Goal: Task Accomplishment & Management: Manage account settings

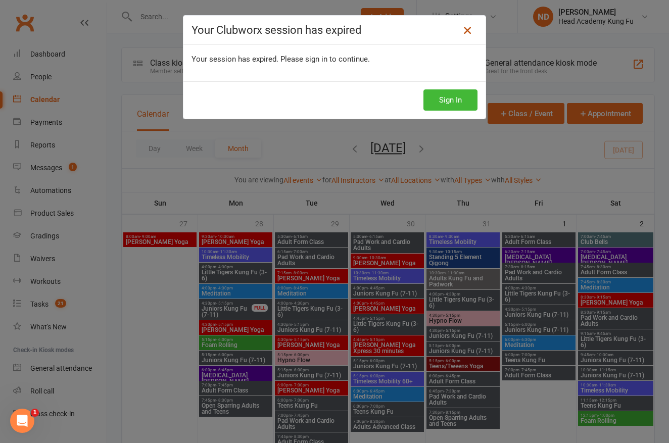
click at [459, 30] on link at bounding box center [467, 30] width 16 height 16
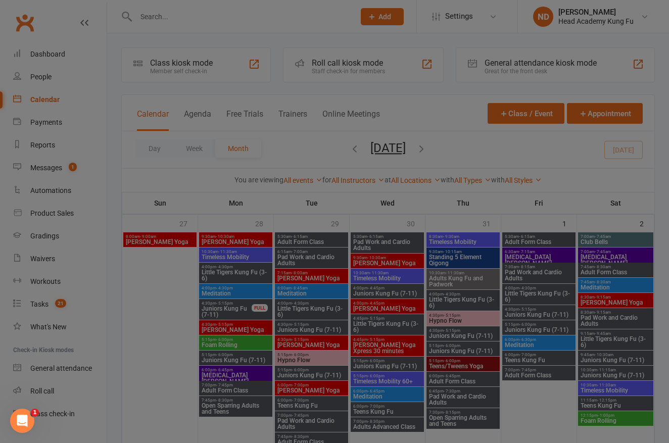
click at [483, 31] on div at bounding box center [334, 221] width 669 height 443
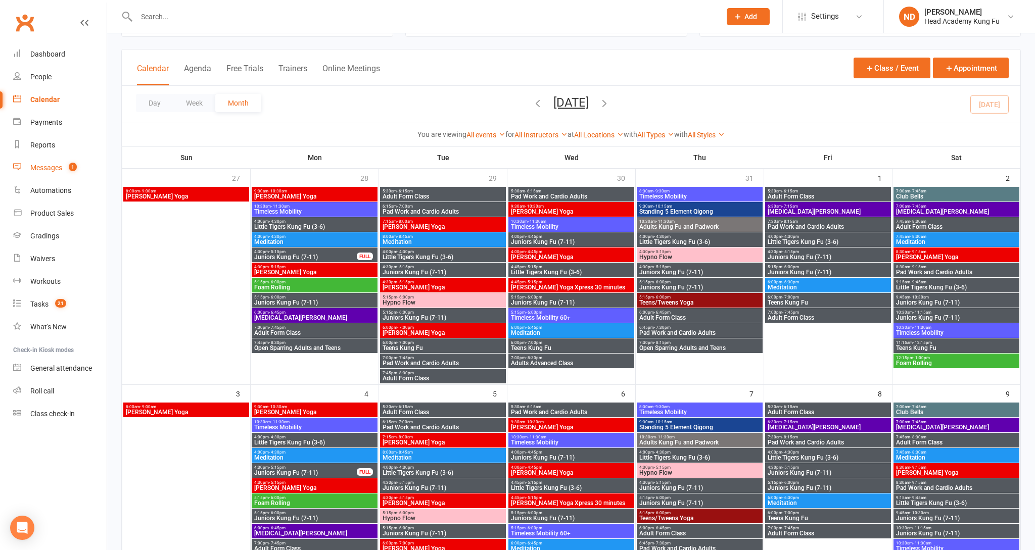
click at [61, 165] on div "Messages" at bounding box center [46, 168] width 32 height 8
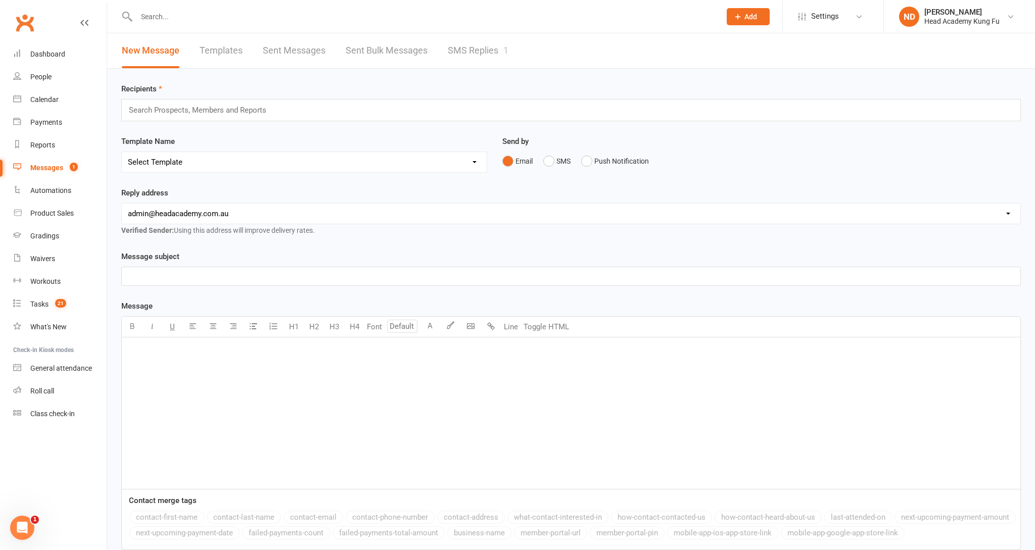
click at [452, 43] on link "SMS Replies 1" at bounding box center [478, 50] width 61 height 35
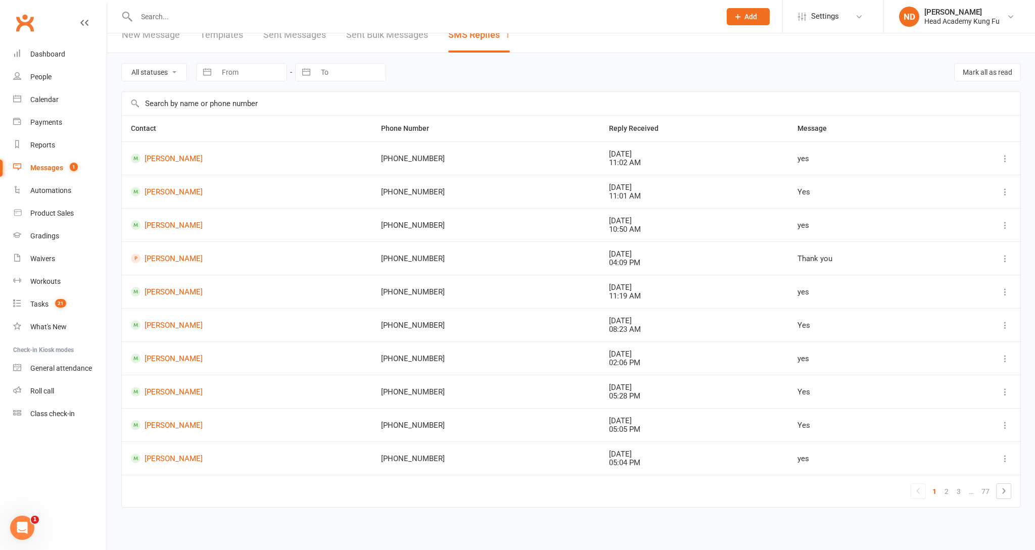
scroll to position [15, 0]
click at [72, 57] on link "Dashboard" at bounding box center [59, 54] width 93 height 23
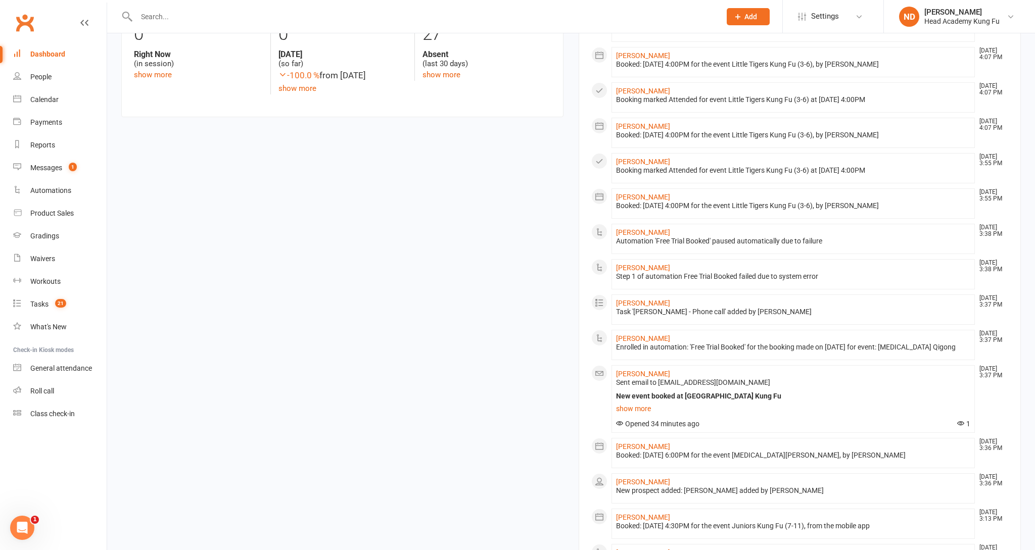
scroll to position [525, 0]
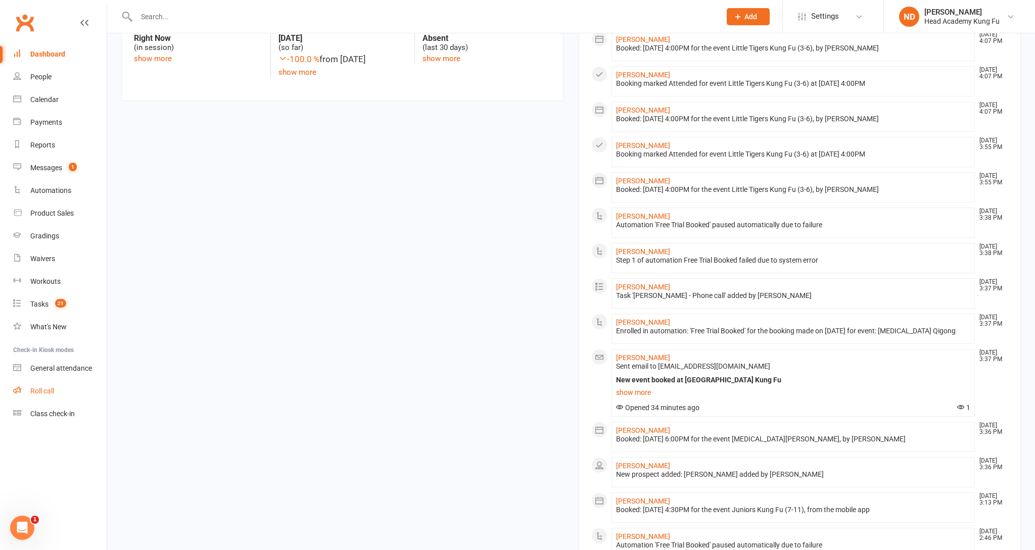
click at [44, 388] on div "Roll call" at bounding box center [42, 391] width 24 height 8
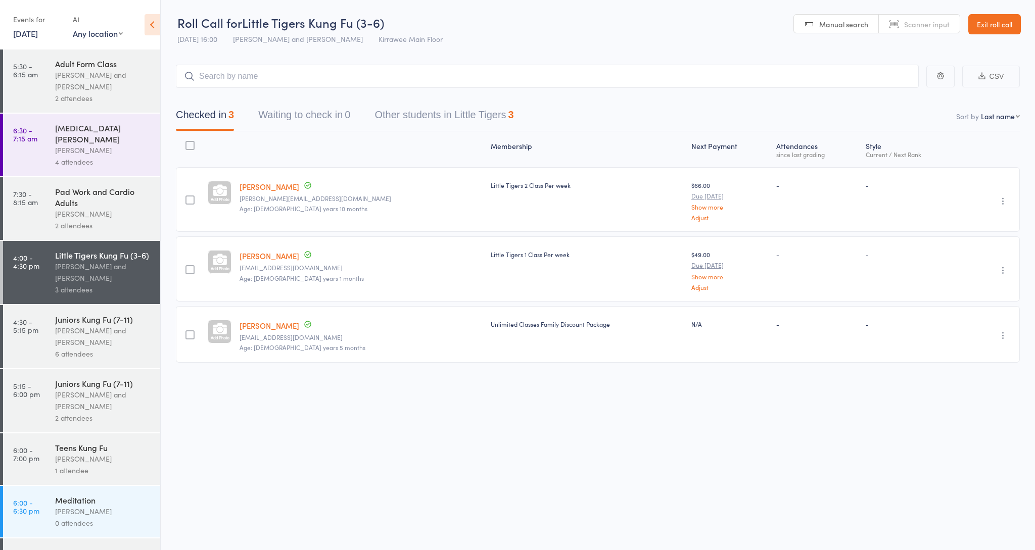
click at [262, 75] on input "search" at bounding box center [547, 76] width 743 height 23
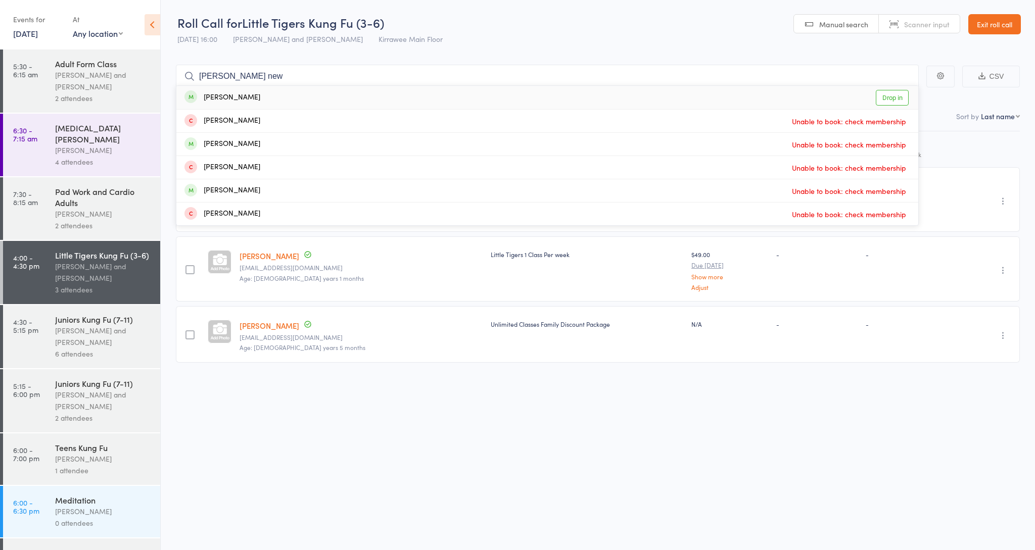
type input "Blane new"
click at [236, 100] on div "Blake Newbury" at bounding box center [222, 98] width 76 height 12
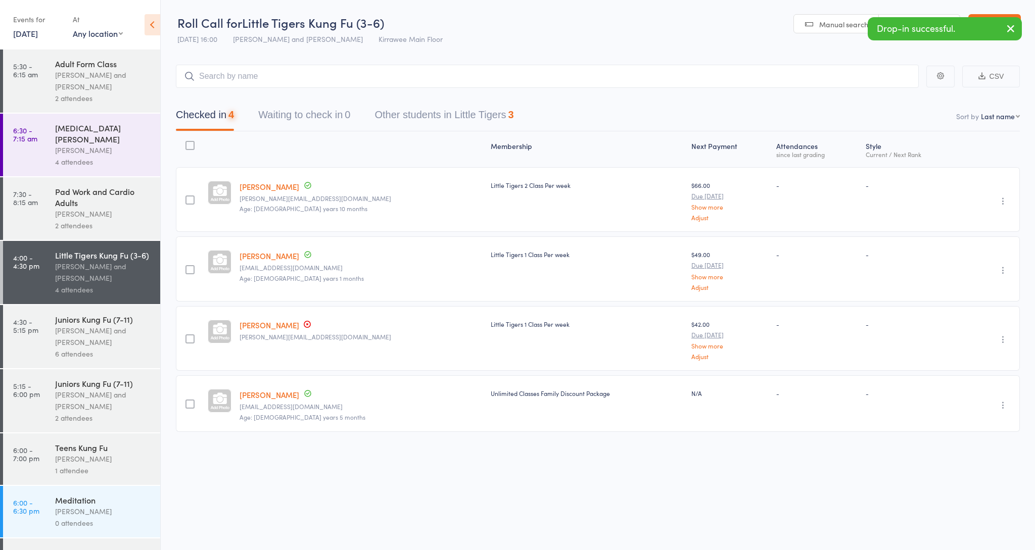
click at [66, 326] on div "[PERSON_NAME] and [PERSON_NAME]" at bounding box center [103, 336] width 97 height 23
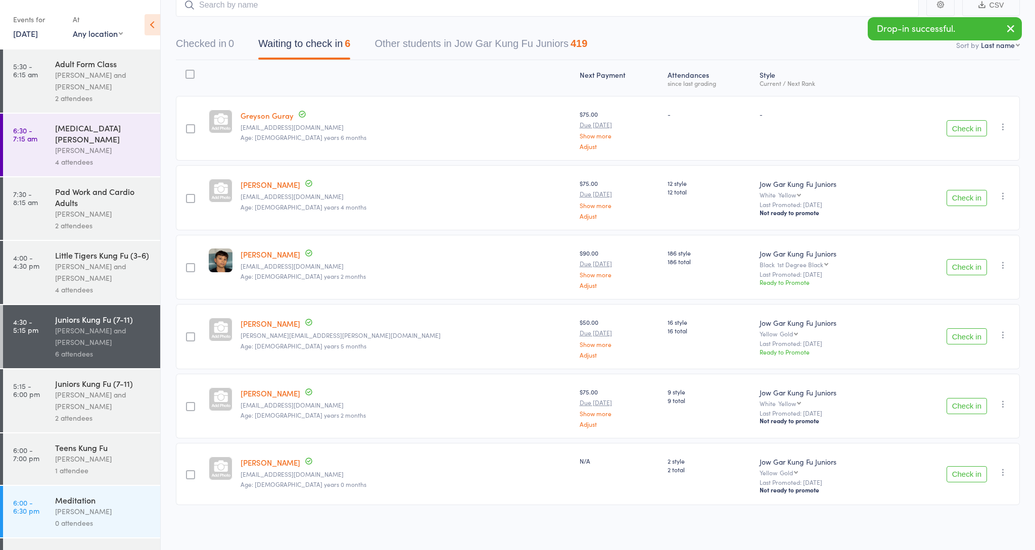
scroll to position [71, 0]
click at [93, 442] on div "Teens Kung Fu" at bounding box center [103, 447] width 97 height 11
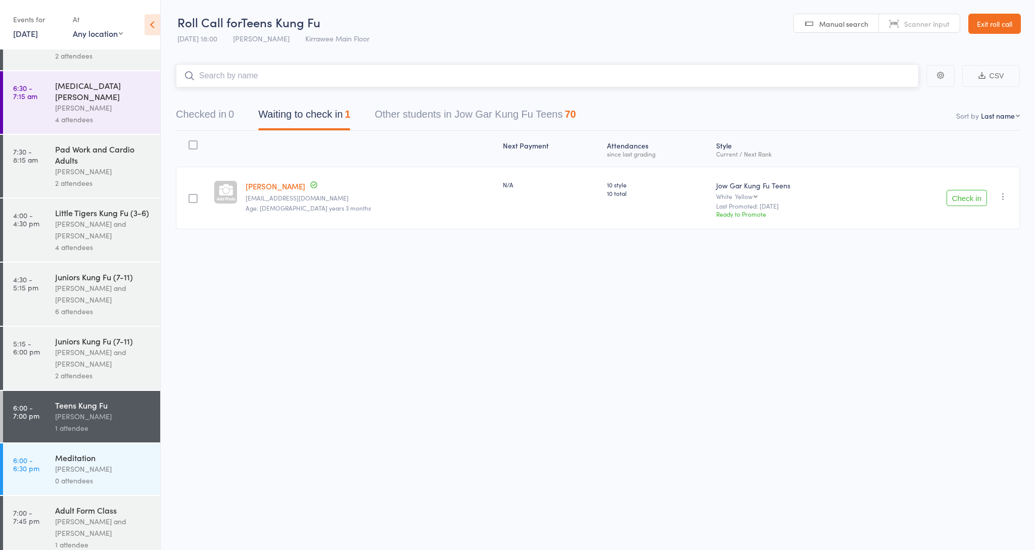
scroll to position [41, 0]
click at [58, 349] on div "[PERSON_NAME] and [PERSON_NAME]" at bounding box center [103, 359] width 97 height 23
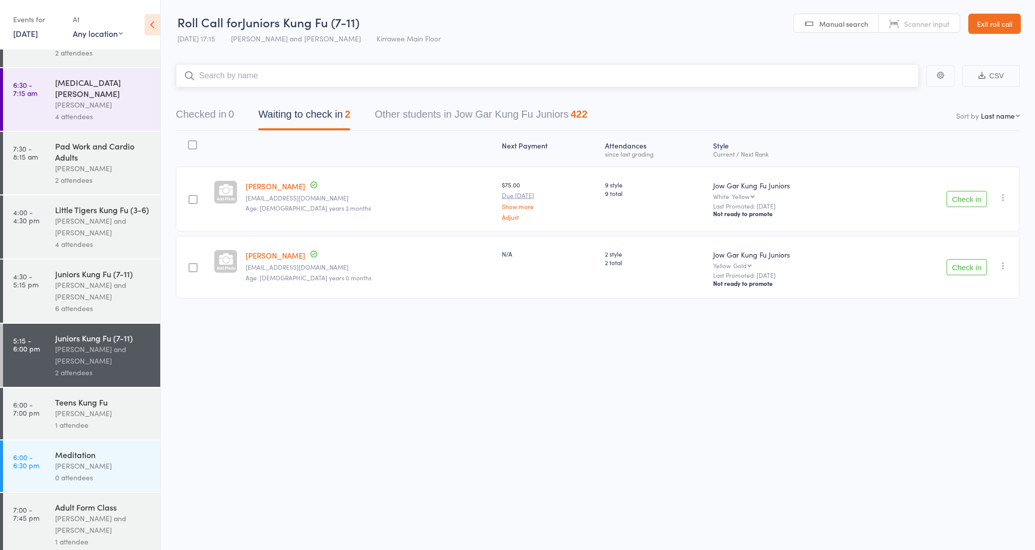
scroll to position [41, 0]
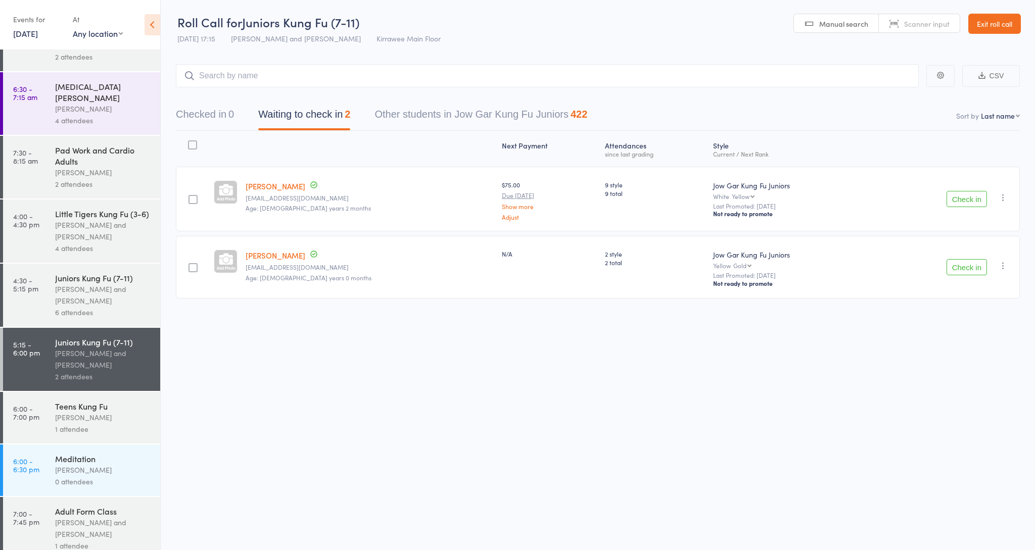
click at [71, 506] on div "Adult Form Class" at bounding box center [103, 511] width 97 height 11
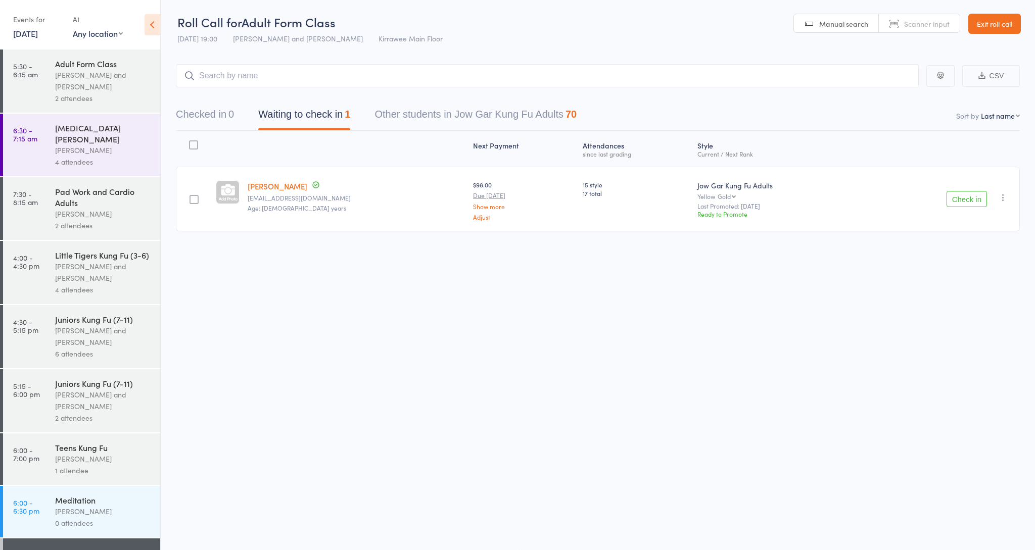
click at [71, 263] on div "[PERSON_NAME] and [PERSON_NAME]" at bounding box center [103, 272] width 97 height 23
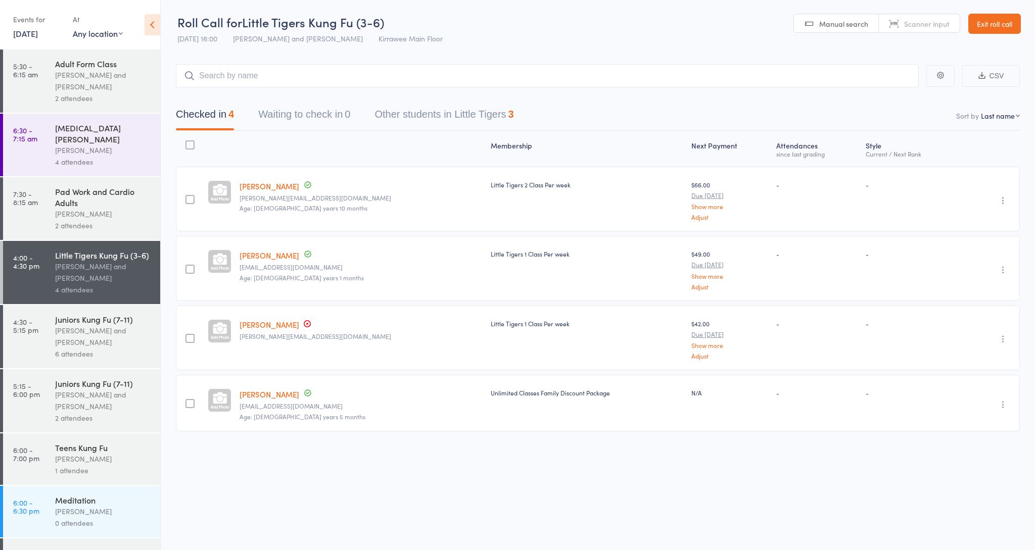
click at [16, 26] on div "Events for" at bounding box center [38, 19] width 50 height 17
click at [14, 33] on link "15 Aug, 2025" at bounding box center [25, 33] width 25 height 11
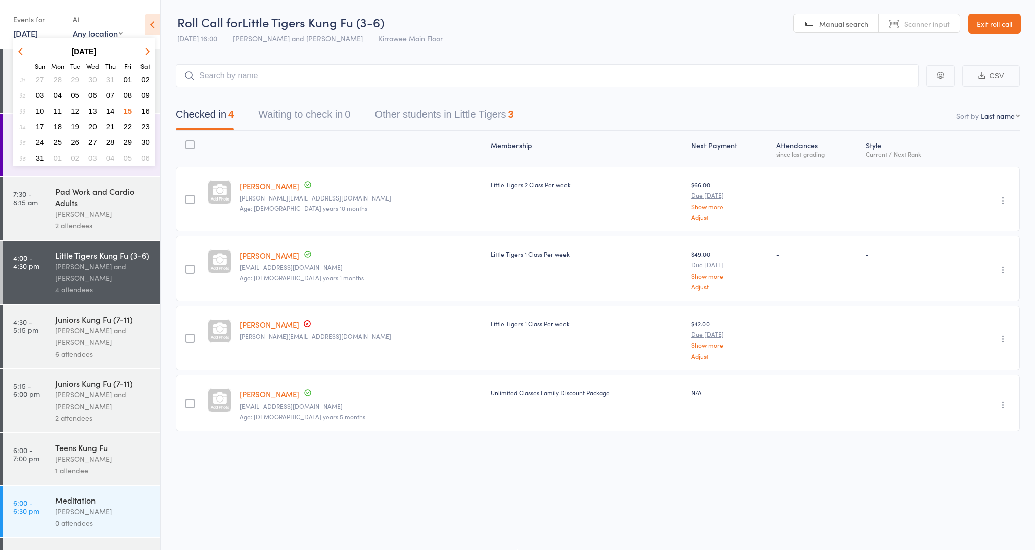
click at [145, 109] on span "16" at bounding box center [145, 111] width 9 height 9
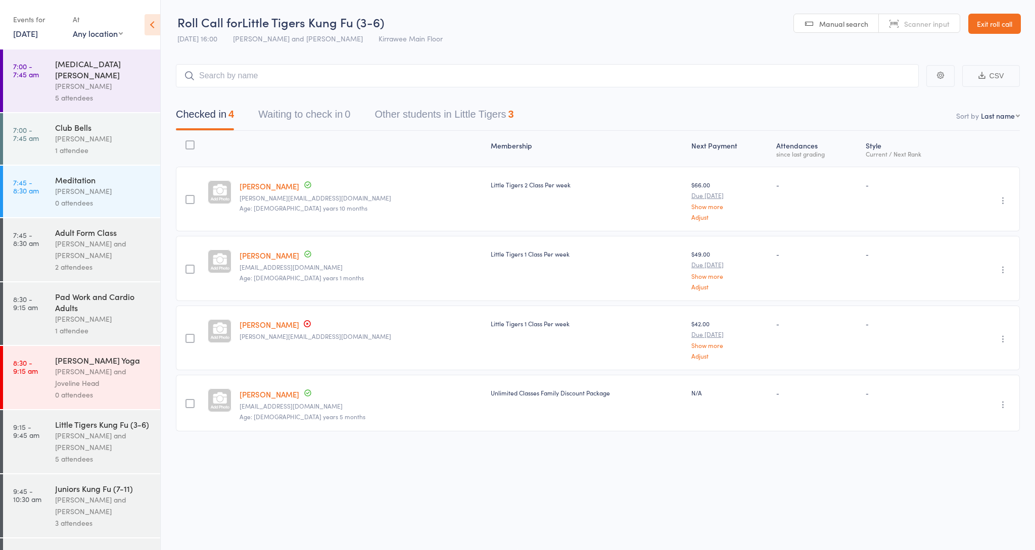
click at [96, 145] on div "1 attendee" at bounding box center [103, 151] width 97 height 12
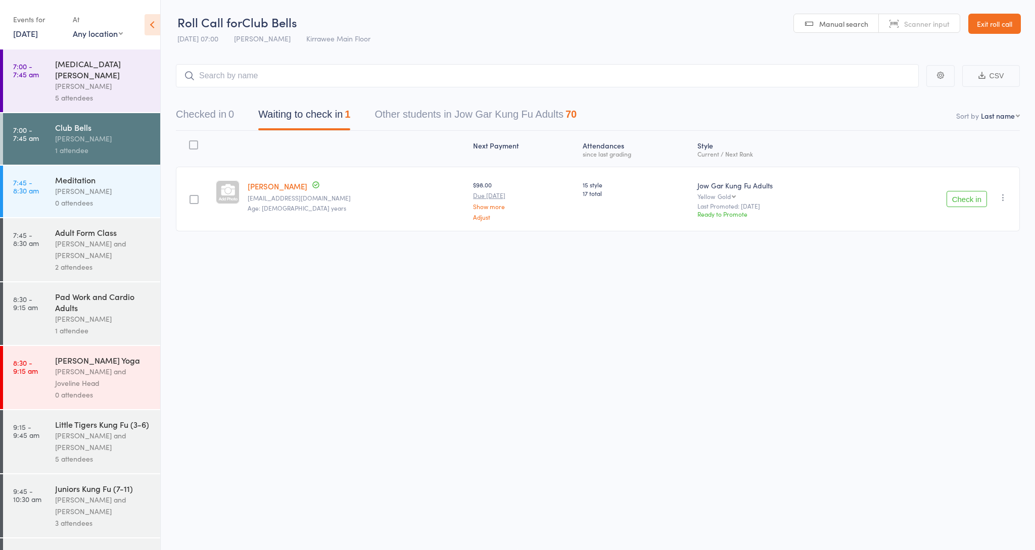
click at [988, 28] on link "Exit roll call" at bounding box center [994, 24] width 53 height 20
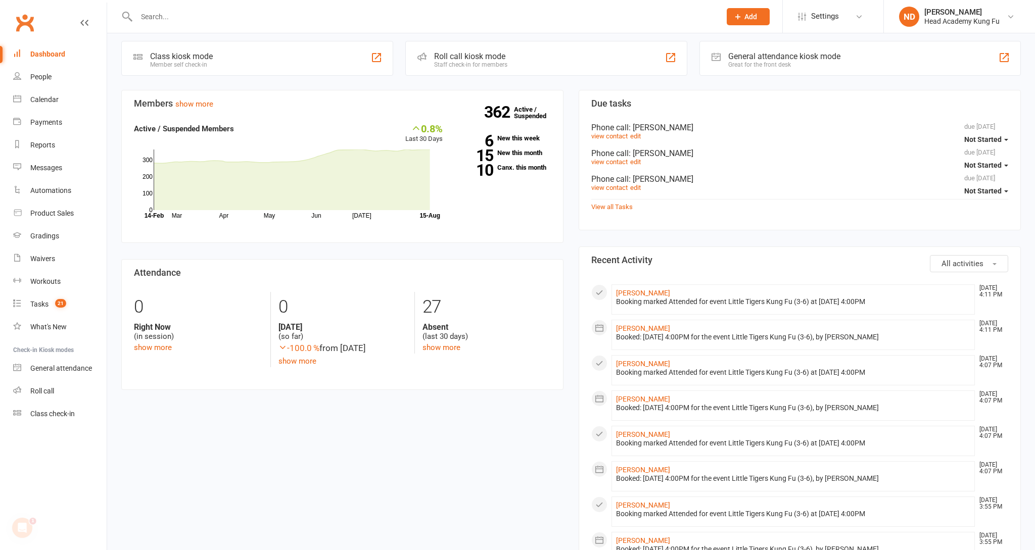
scroll to position [238, 0]
click at [519, 164] on link "10 Canx. this month" at bounding box center [504, 165] width 93 height 7
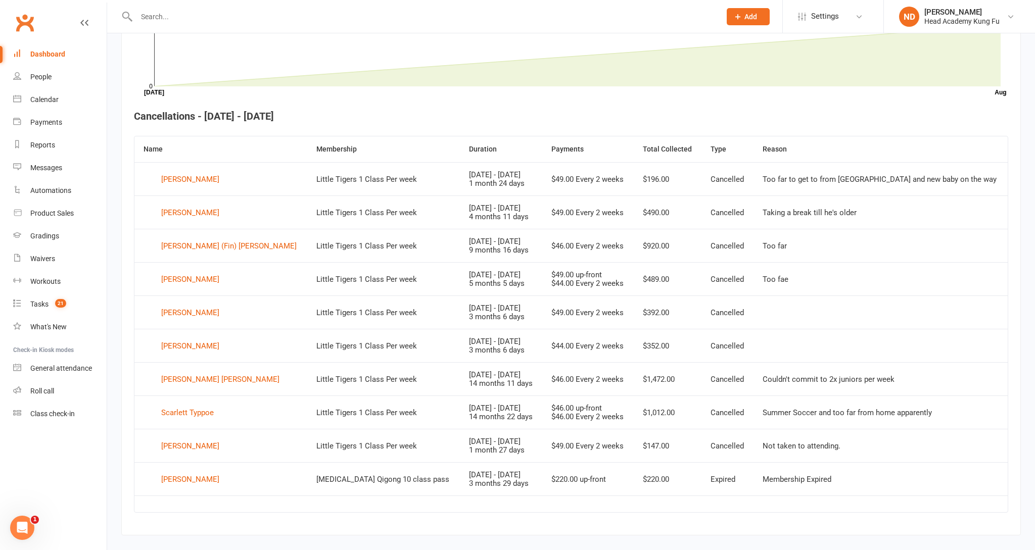
scroll to position [325, 0]
click at [58, 50] on div "Dashboard" at bounding box center [47, 54] width 35 height 8
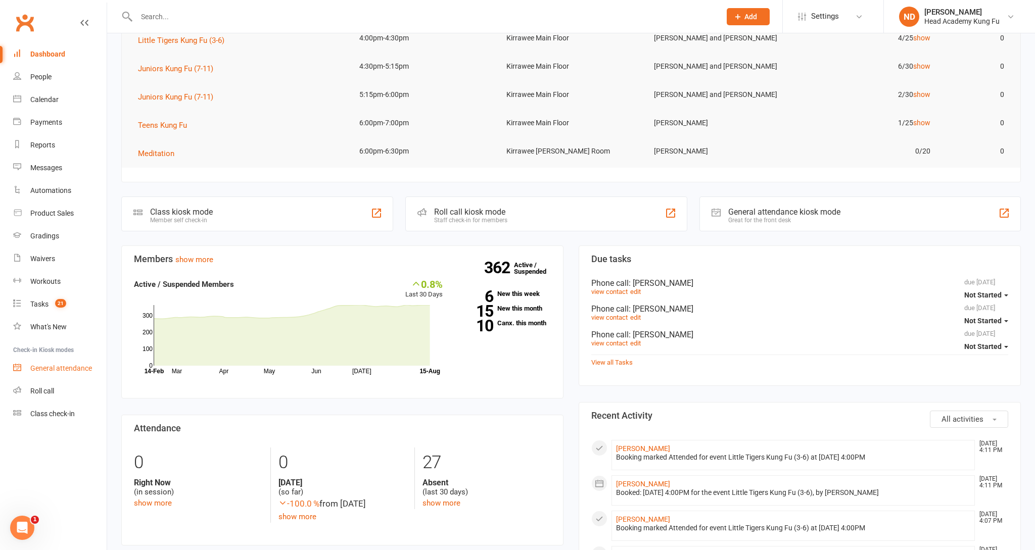
scroll to position [81, 0]
click at [40, 381] on link "Roll call" at bounding box center [59, 391] width 93 height 23
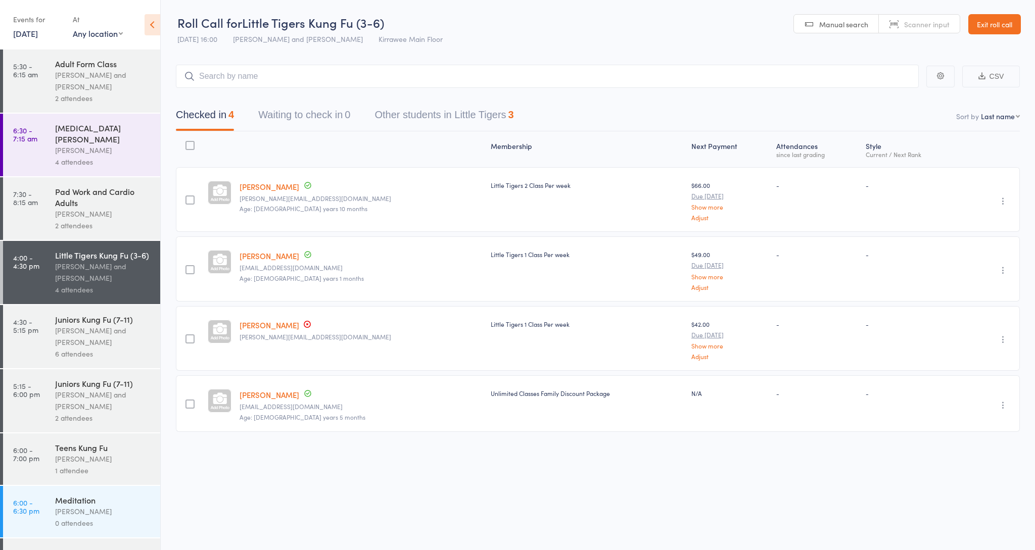
click at [79, 348] on div "6 attendees" at bounding box center [103, 354] width 97 height 12
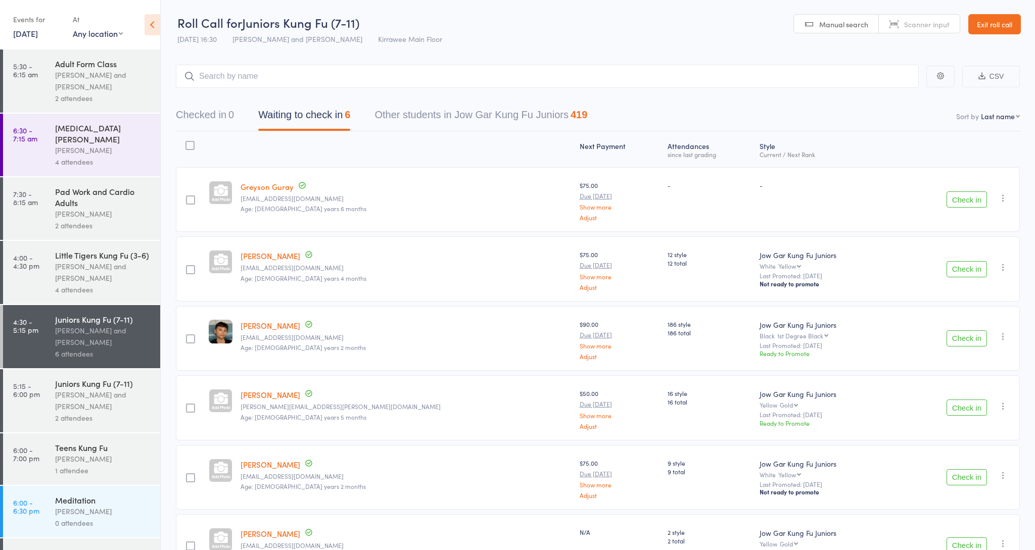
click at [976, 206] on button "Check in" at bounding box center [967, 200] width 40 height 16
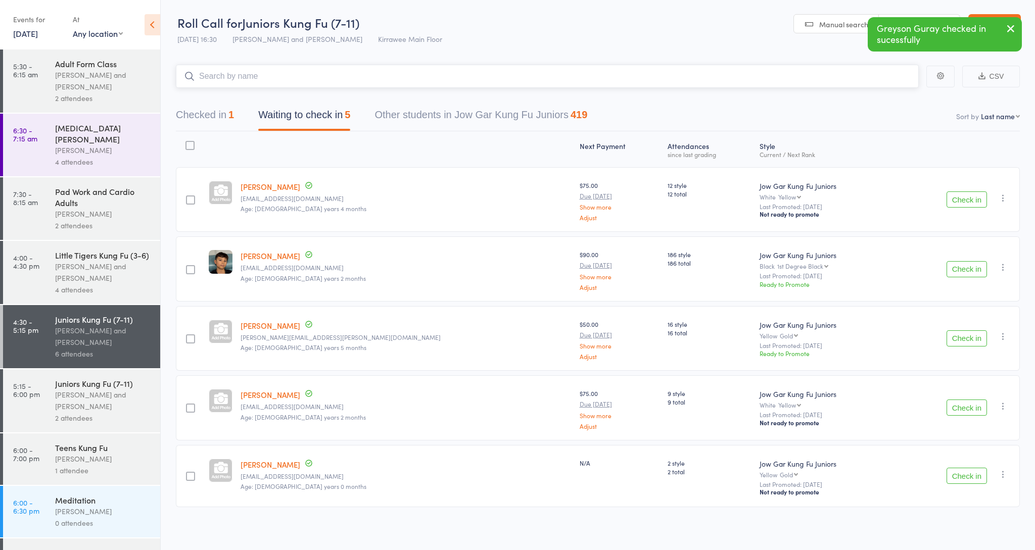
click at [778, 84] on input "search" at bounding box center [547, 76] width 743 height 23
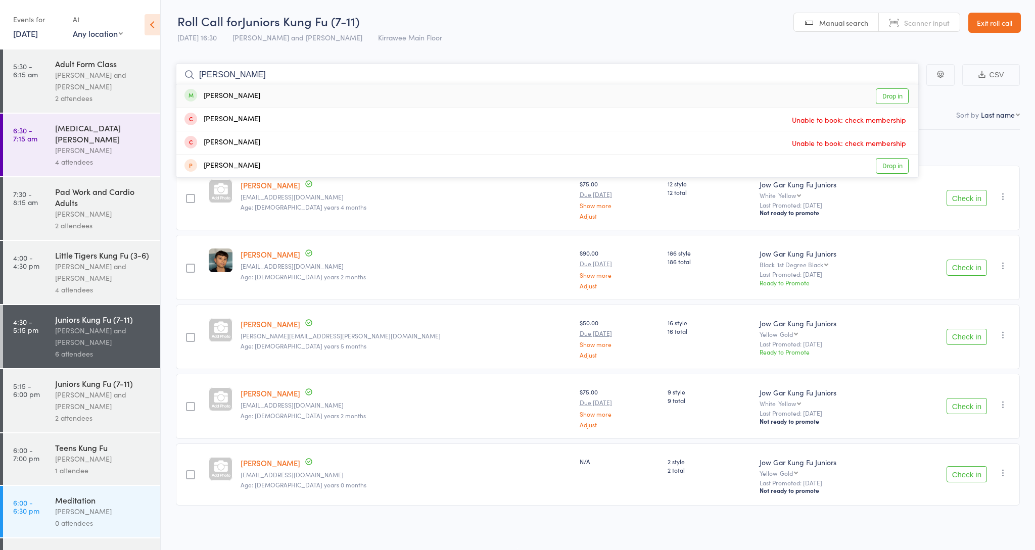
type input "Felipe"
drag, startPoint x: 778, startPoint y: 84, endPoint x: 720, endPoint y: 92, distance: 58.8
click at [720, 92] on div "Felipe Ayres Drop in" at bounding box center [547, 95] width 742 height 23
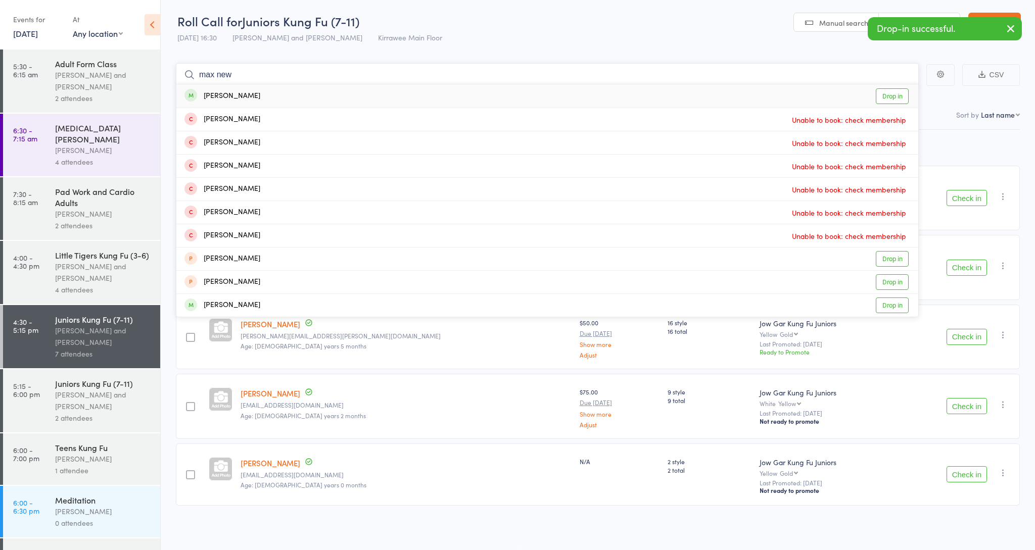
type input "max new"
click at [696, 100] on div "Max Newbury Drop in" at bounding box center [547, 95] width 742 height 23
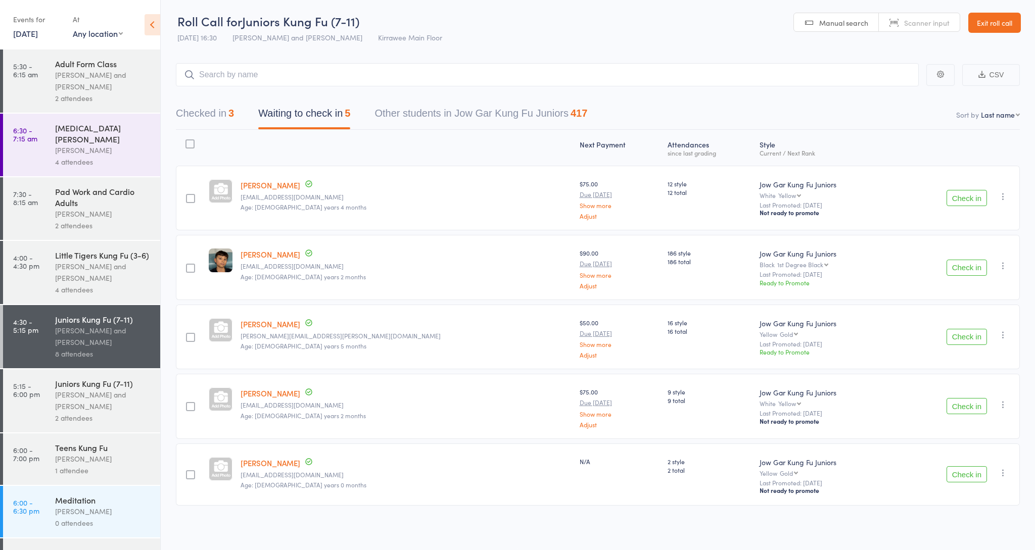
click at [972, 336] on button "Check in" at bounding box center [967, 337] width 40 height 16
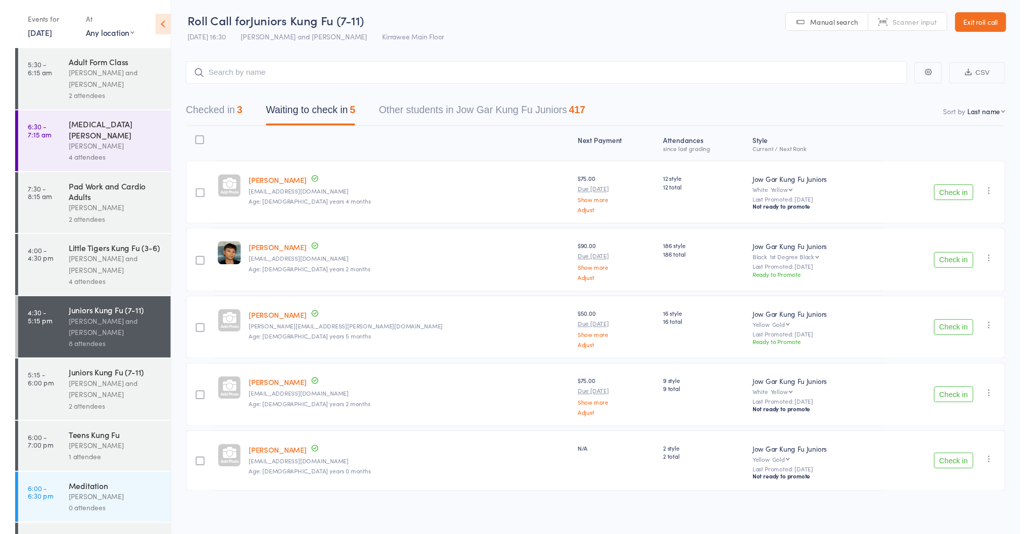
scroll to position [1, 0]
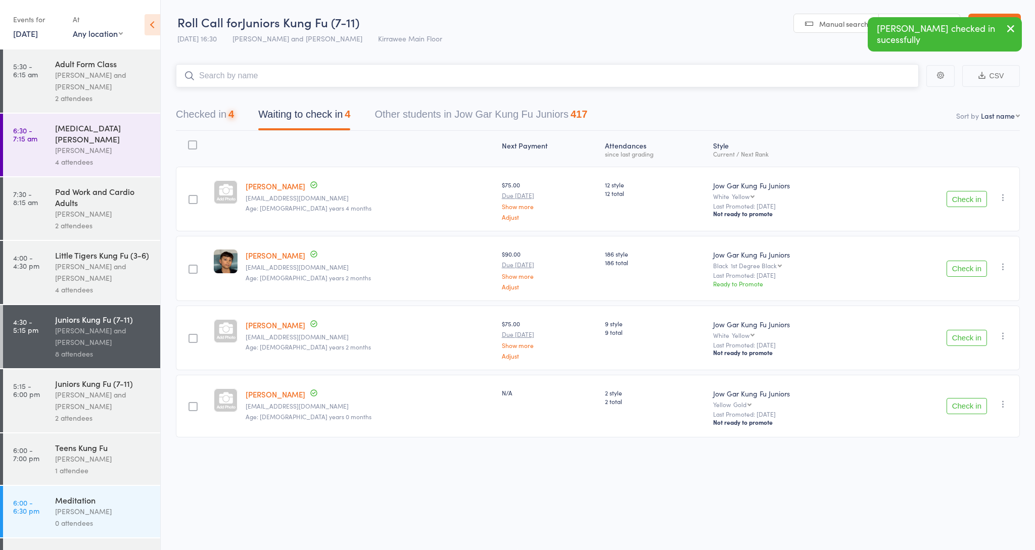
click at [598, 78] on input "search" at bounding box center [547, 75] width 743 height 23
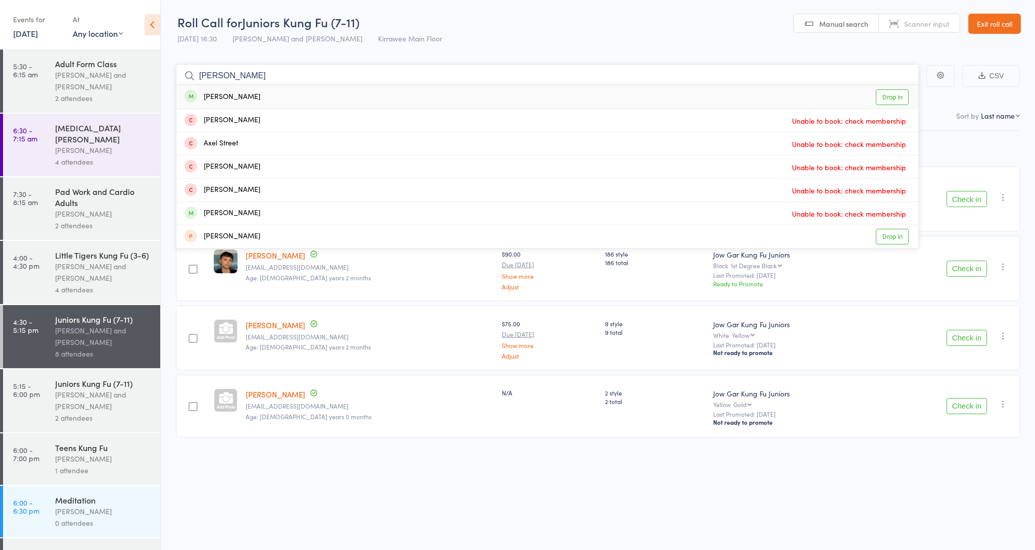
type input "axel bur"
click at [449, 100] on div "Axel Burke Drop in" at bounding box center [547, 96] width 742 height 23
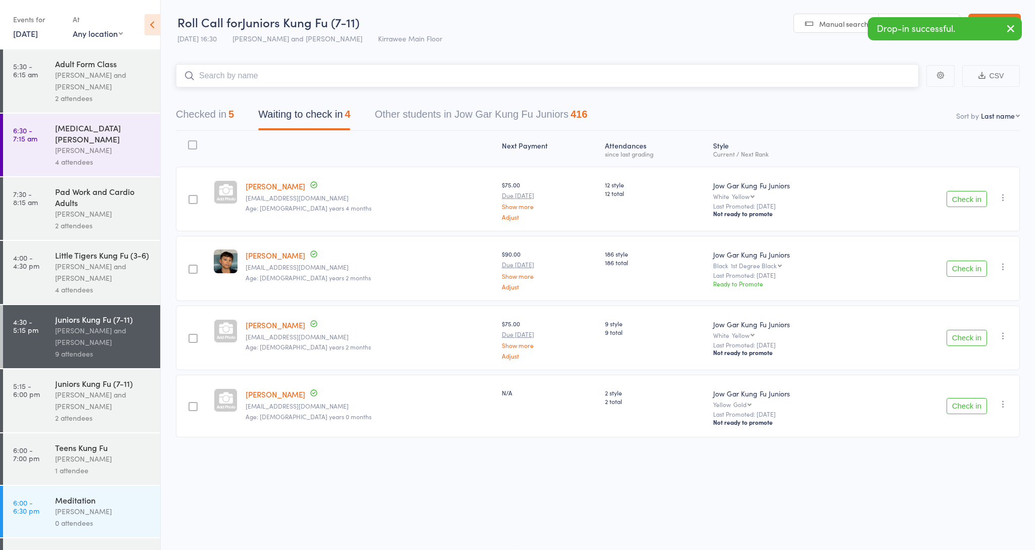
click at [450, 80] on input "search" at bounding box center [547, 75] width 743 height 23
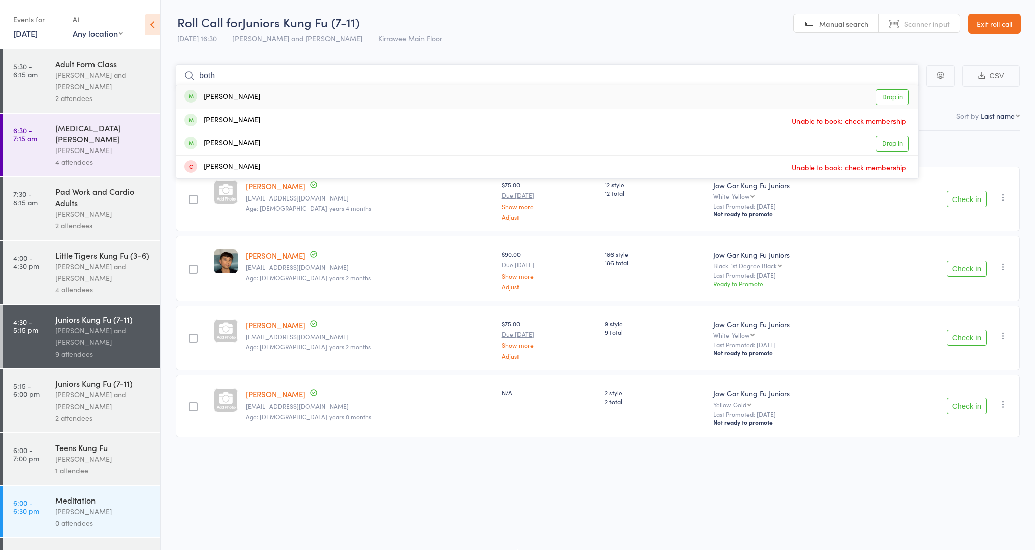
type input "both"
click at [407, 106] on div "Amelia Both Drop in" at bounding box center [547, 96] width 742 height 23
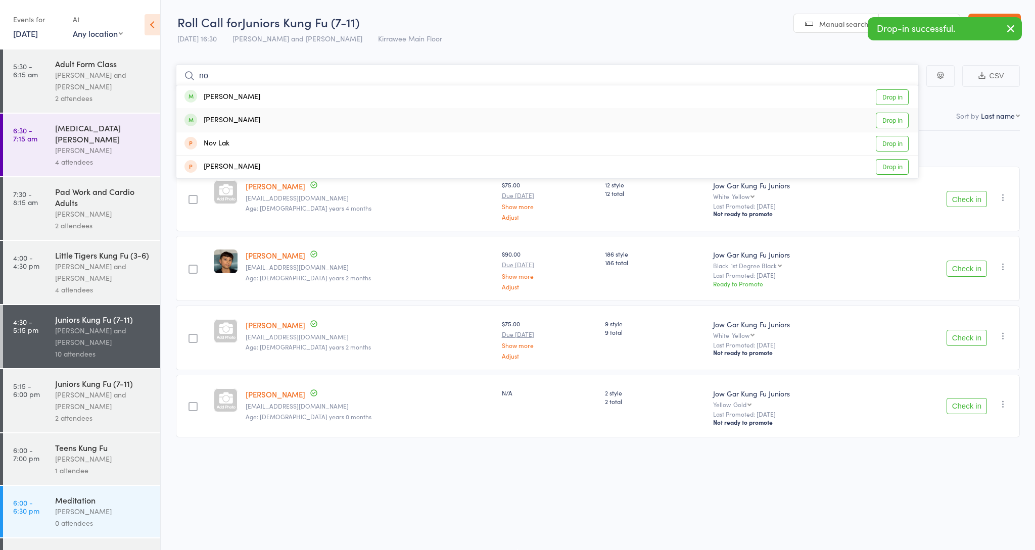
type input "n"
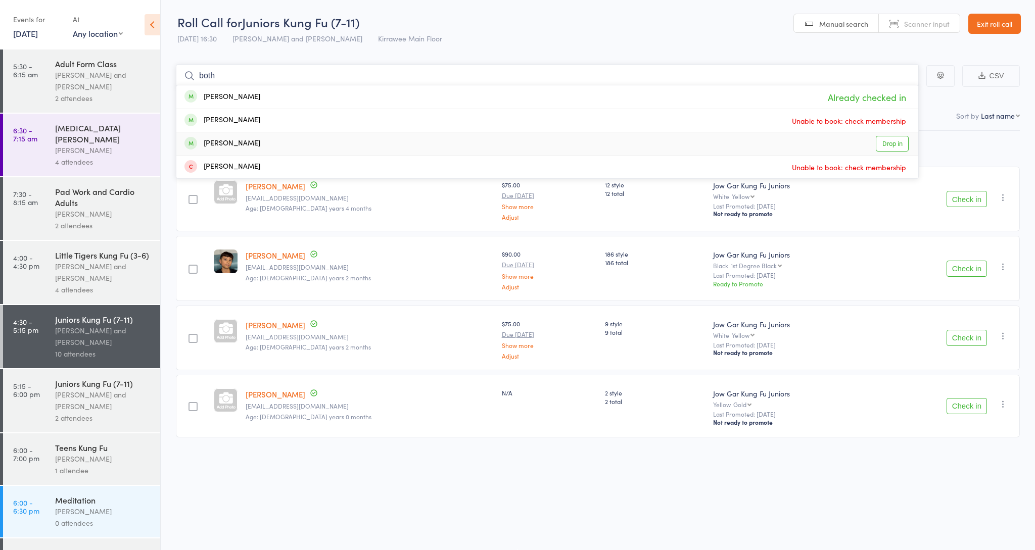
type input "both"
click at [369, 138] on div "Marcelo Both Drop in" at bounding box center [547, 143] width 742 height 23
type input "miranda"
click at [371, 106] on div "Miranda Whitley Drop in" at bounding box center [547, 96] width 742 height 23
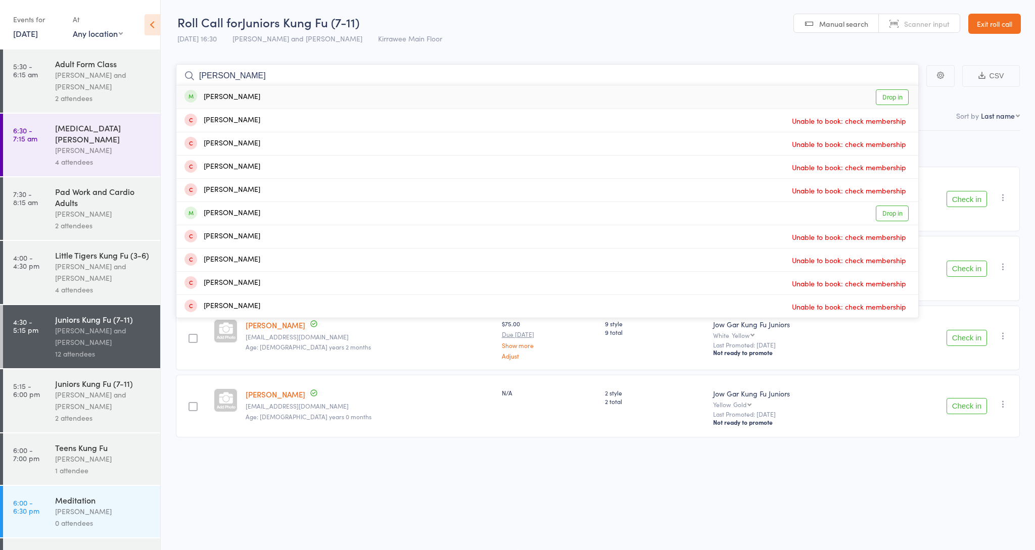
type input "Michaela"
drag, startPoint x: 371, startPoint y: 106, endPoint x: 348, endPoint y: 91, distance: 27.5
click at [348, 91] on div "Michaela Papas Drop in" at bounding box center [547, 96] width 742 height 23
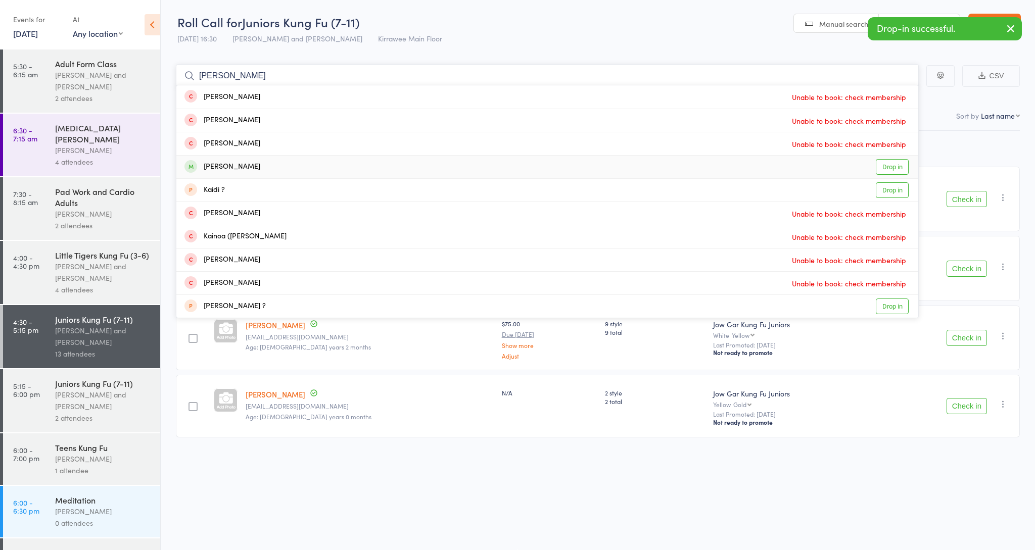
type input "kai c"
click at [302, 168] on div "Kai Campbell Drop in" at bounding box center [547, 167] width 742 height 23
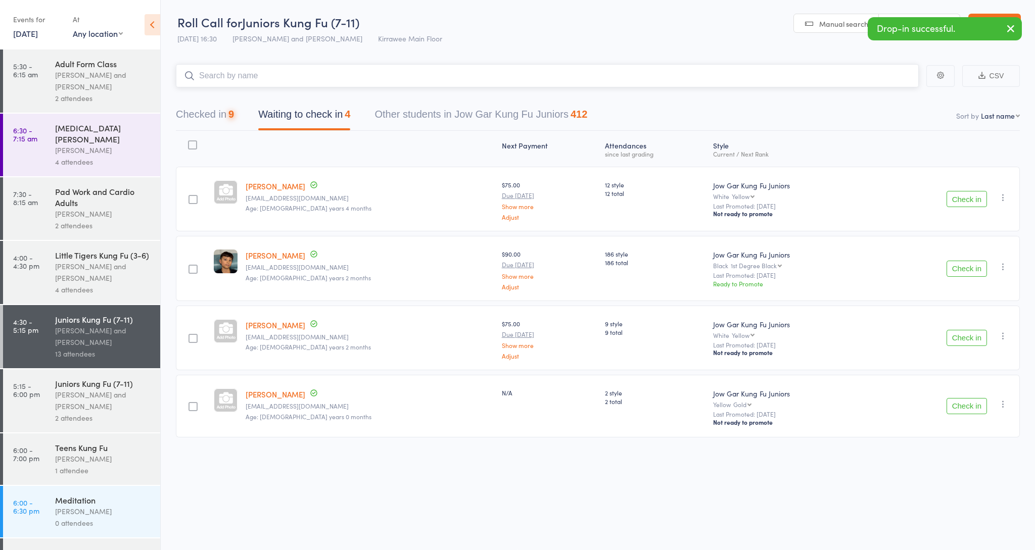
click at [284, 73] on input "search" at bounding box center [547, 75] width 743 height 23
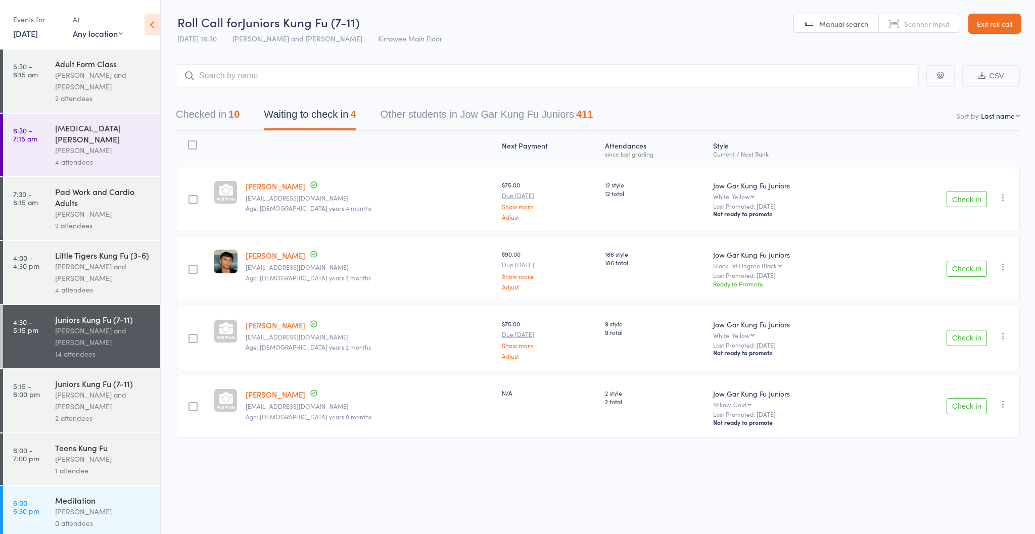
click at [993, 25] on link "Exit roll call" at bounding box center [994, 24] width 53 height 20
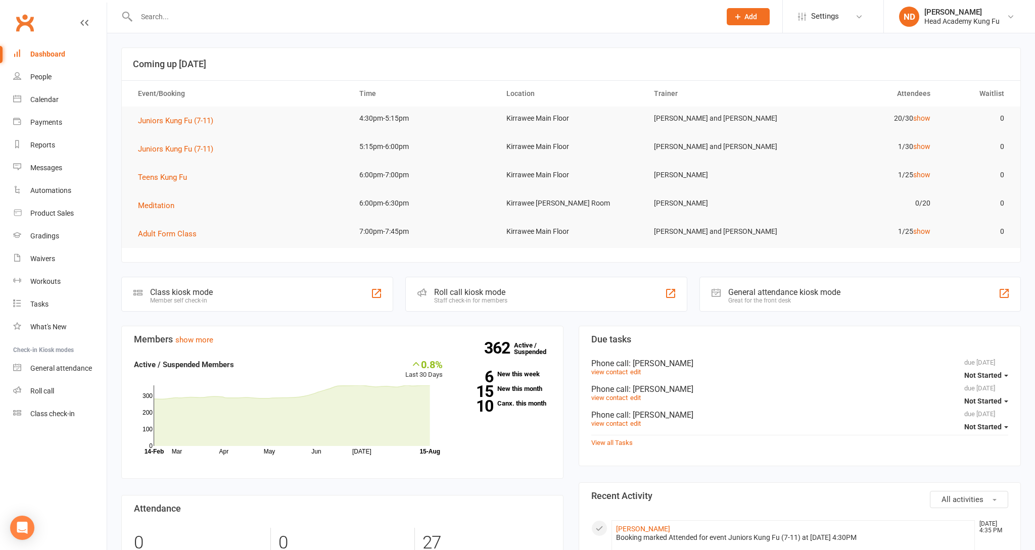
click at [245, 18] on input "text" at bounding box center [423, 17] width 581 height 14
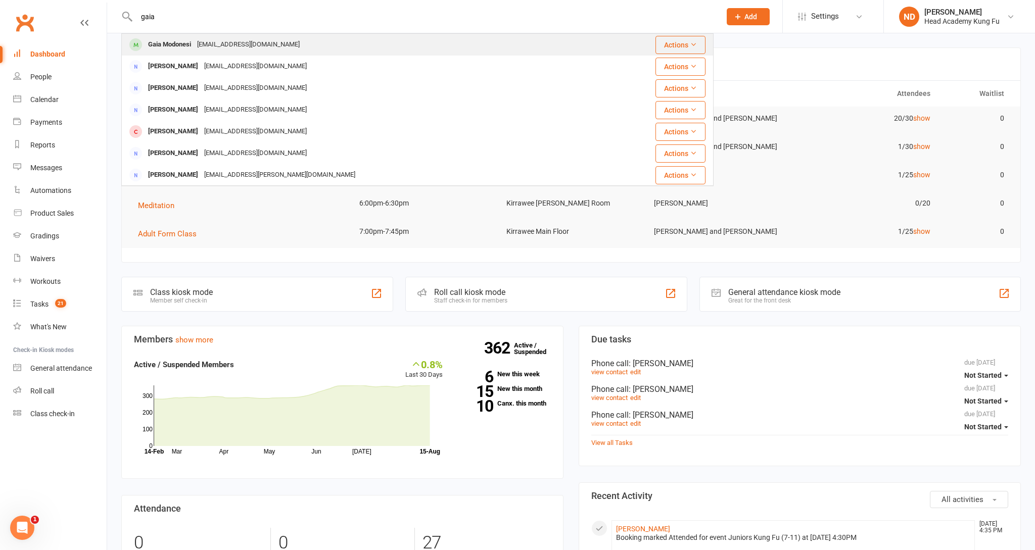
type input "gaia"
click at [176, 44] on div "Gaia Modonesi" at bounding box center [169, 44] width 49 height 15
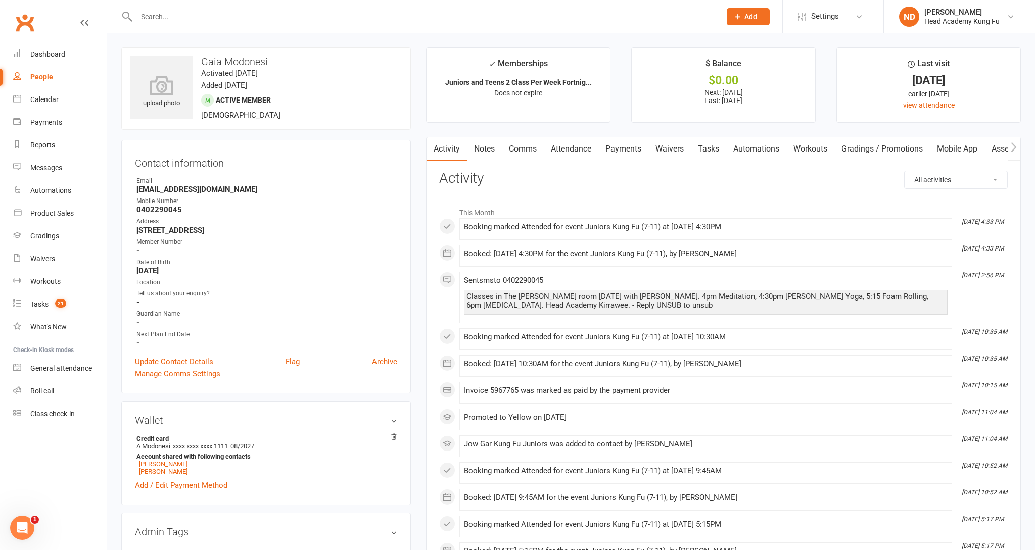
click at [486, 151] on link "Notes" at bounding box center [484, 148] width 35 height 23
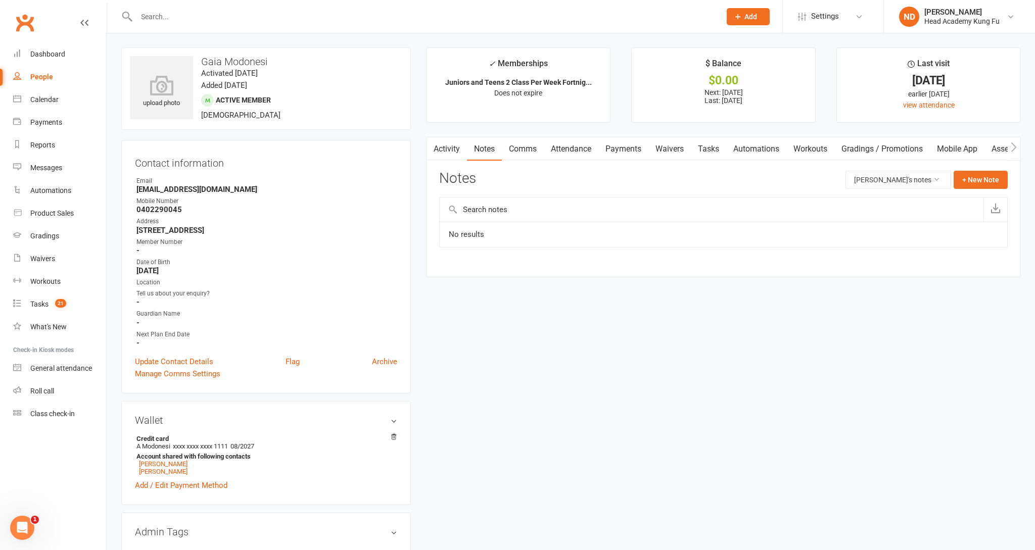
click at [629, 146] on link "Payments" at bounding box center [623, 148] width 50 height 23
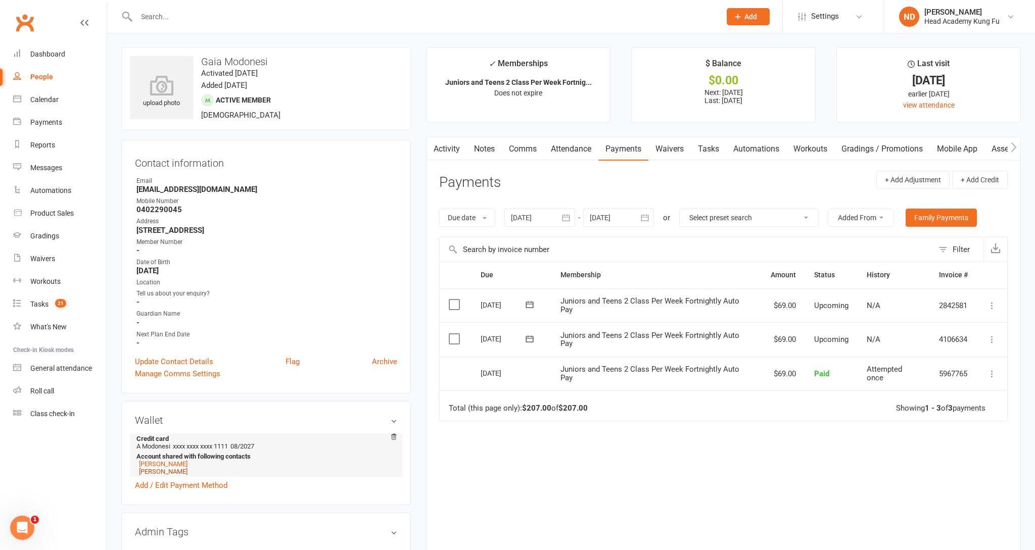
click at [156, 468] on link "[PERSON_NAME]" at bounding box center [163, 472] width 49 height 8
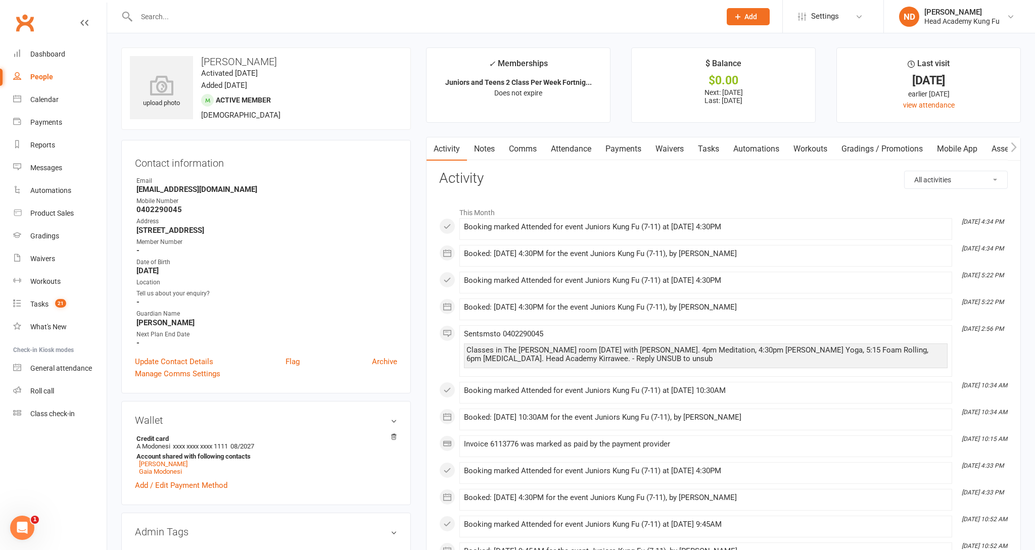
click at [623, 144] on link "Payments" at bounding box center [623, 148] width 50 height 23
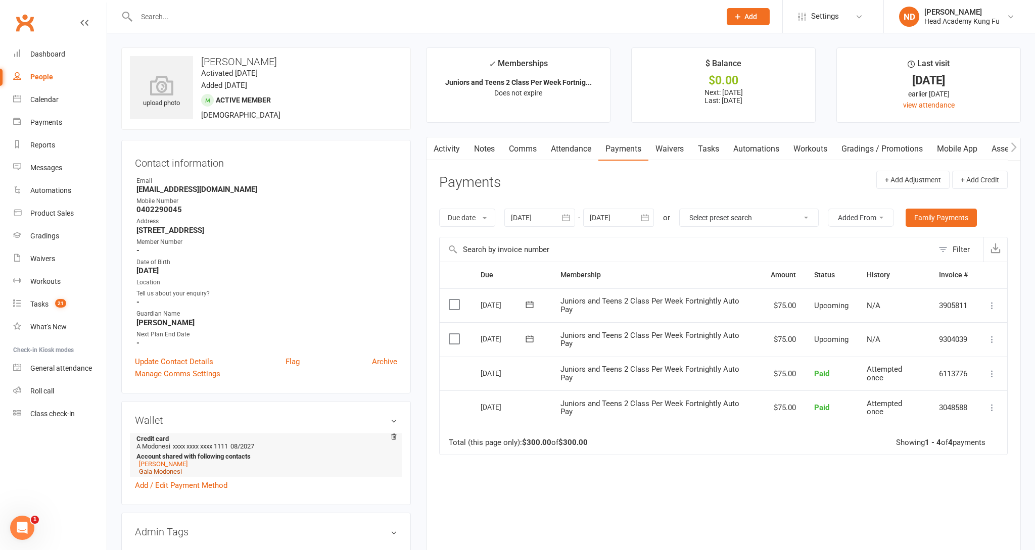
click at [175, 468] on link "Gaia Modonesi" at bounding box center [160, 472] width 43 height 8
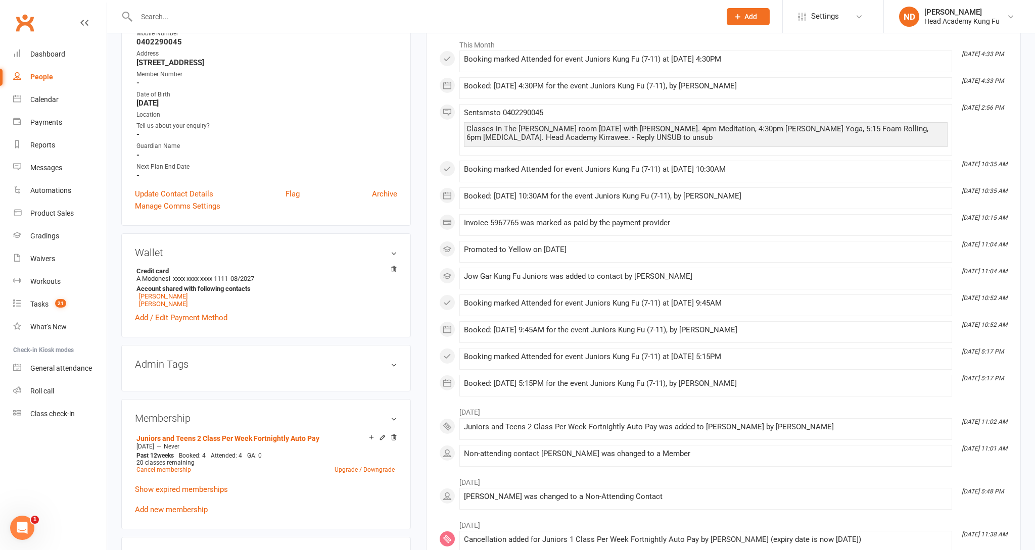
scroll to position [164, 0]
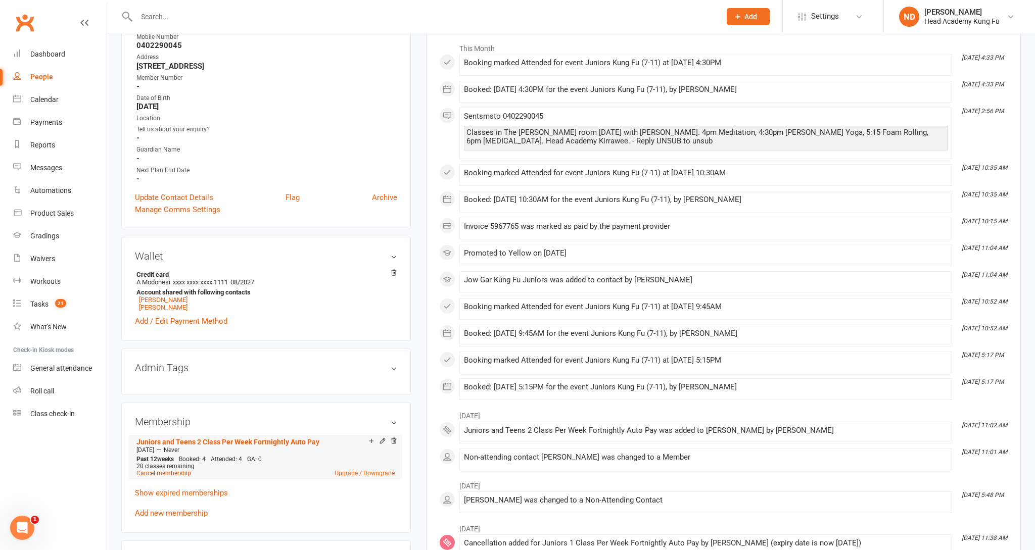
click at [171, 473] on link "Cancel membership" at bounding box center [163, 473] width 55 height 7
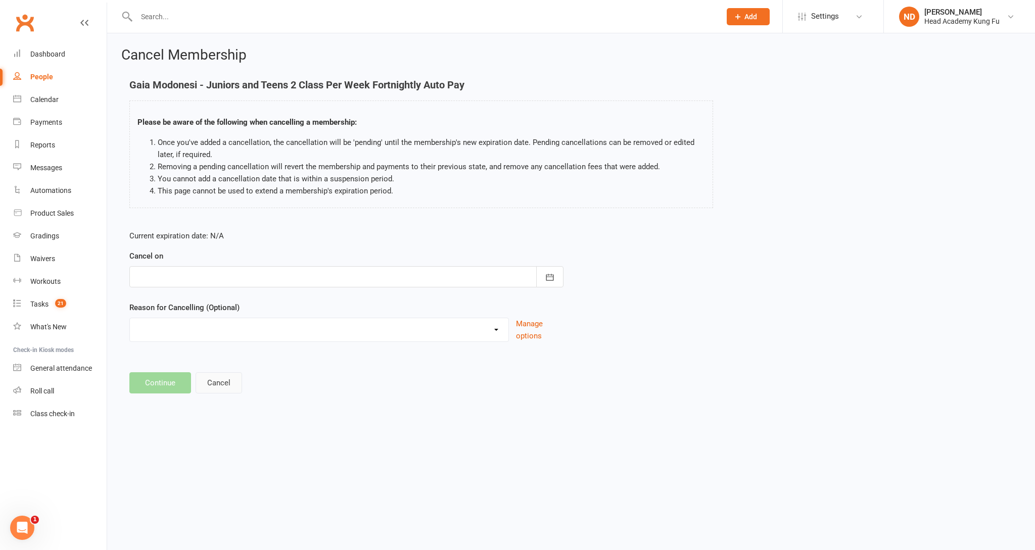
click at [214, 390] on button "Cancel" at bounding box center [219, 382] width 46 height 21
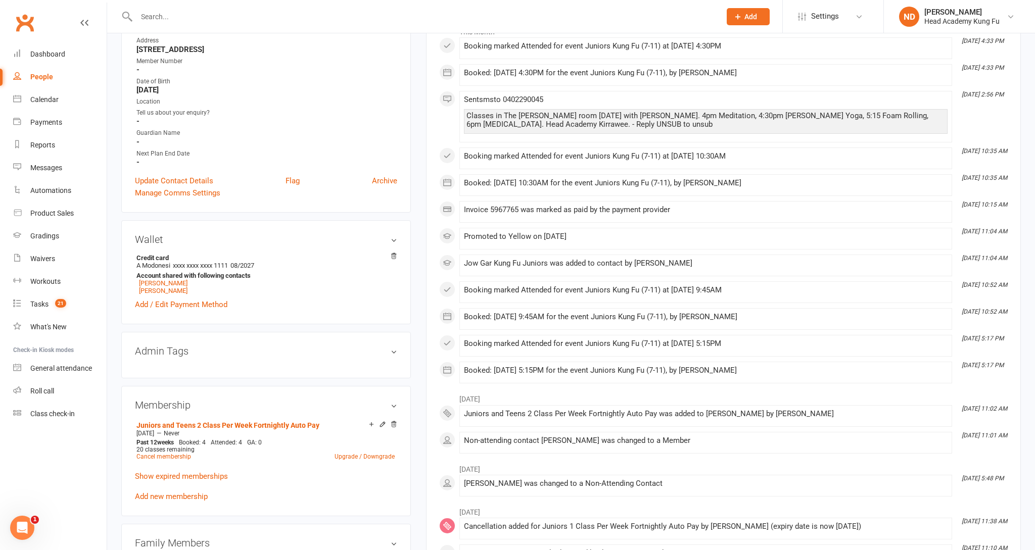
scroll to position [181, 0]
click at [351, 454] on link "Upgrade / Downgrade" at bounding box center [365, 456] width 60 height 7
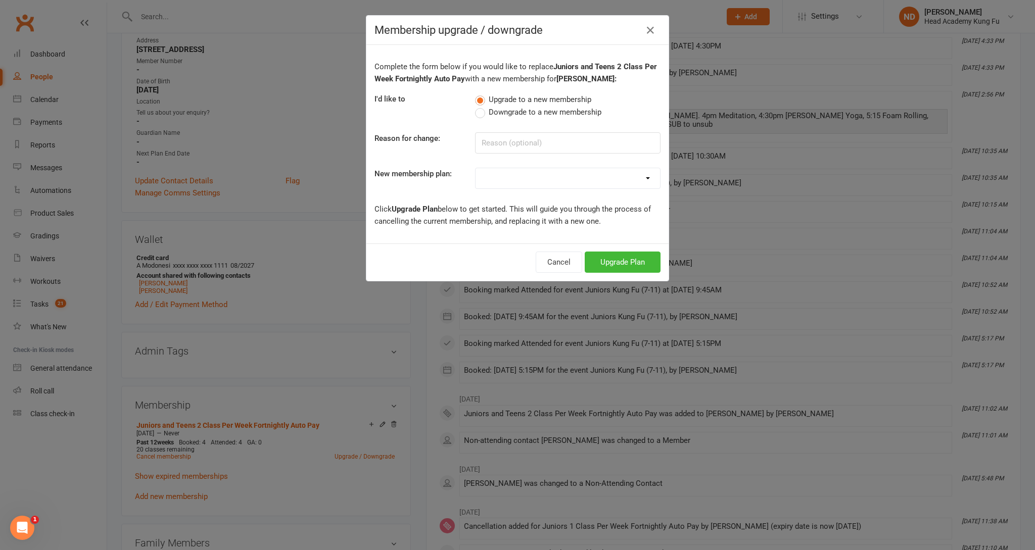
drag, startPoint x: 546, startPoint y: 157, endPoint x: 546, endPoint y: 186, distance: 29.3
click at [546, 159] on div "Complete the form below if you would like to replace Juniors and Teens 2 Class …" at bounding box center [517, 144] width 302 height 199
select select "4"
click at [608, 262] on button "Upgrade Plan" at bounding box center [623, 262] width 76 height 21
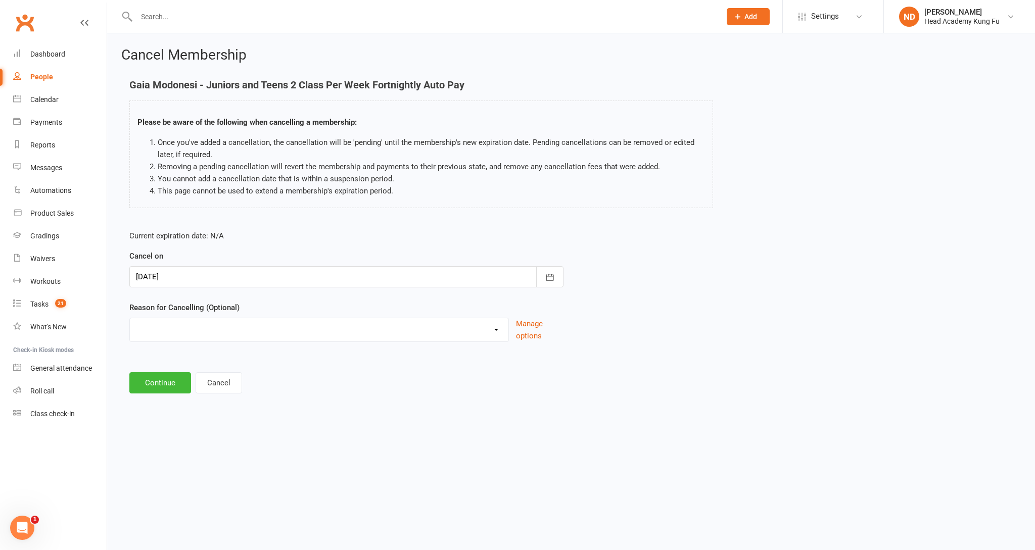
select select "3"
click at [175, 381] on input at bounding box center [346, 382] width 434 height 21
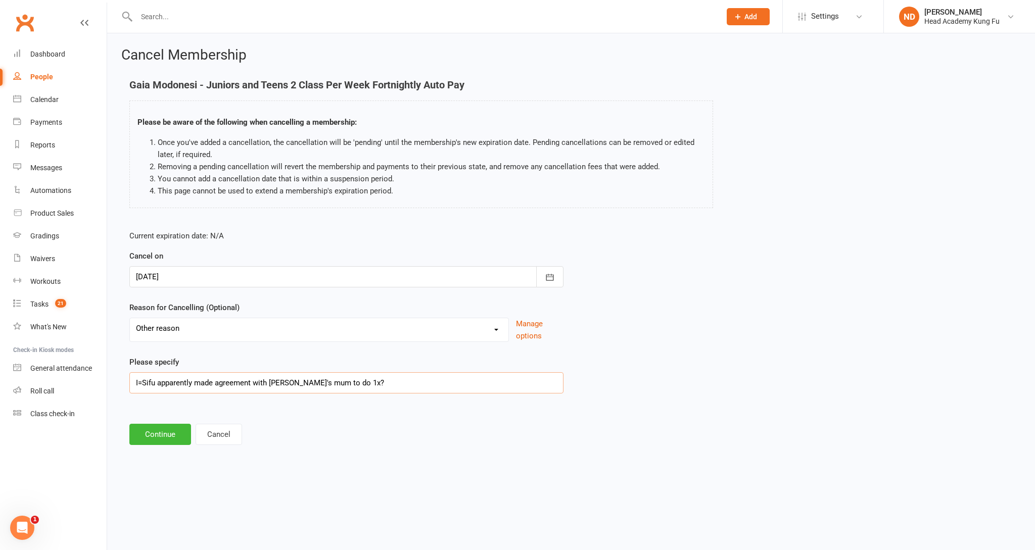
click at [143, 384] on input "I=Sifu apparently made agreement with [PERSON_NAME]'s mum to do 1x?" at bounding box center [346, 382] width 434 height 21
type input "Sifu apparently made agreement with [PERSON_NAME]'s mum to do 1x?"
click at [161, 441] on button "Continue" at bounding box center [160, 434] width 62 height 21
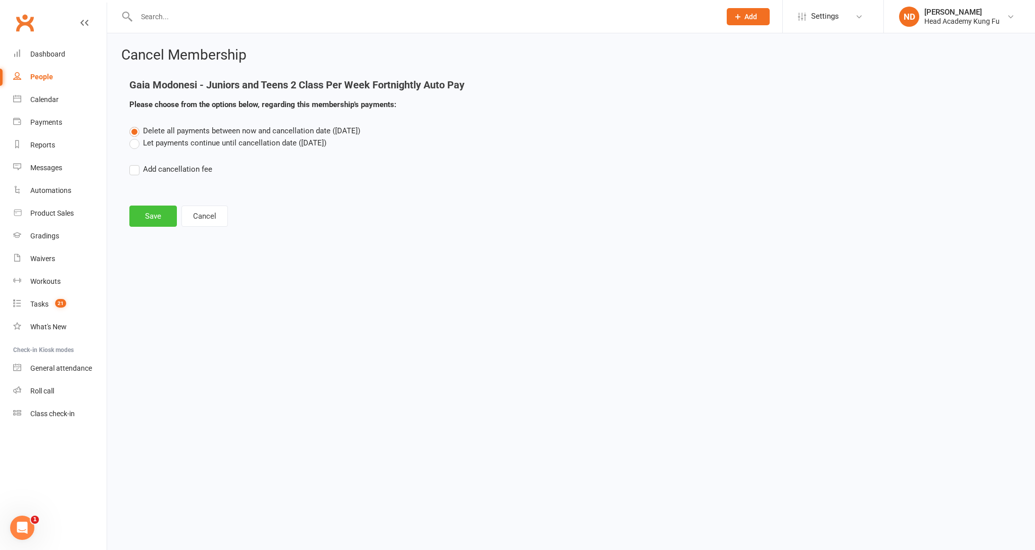
click at [149, 217] on button "Save" at bounding box center [153, 216] width 48 height 21
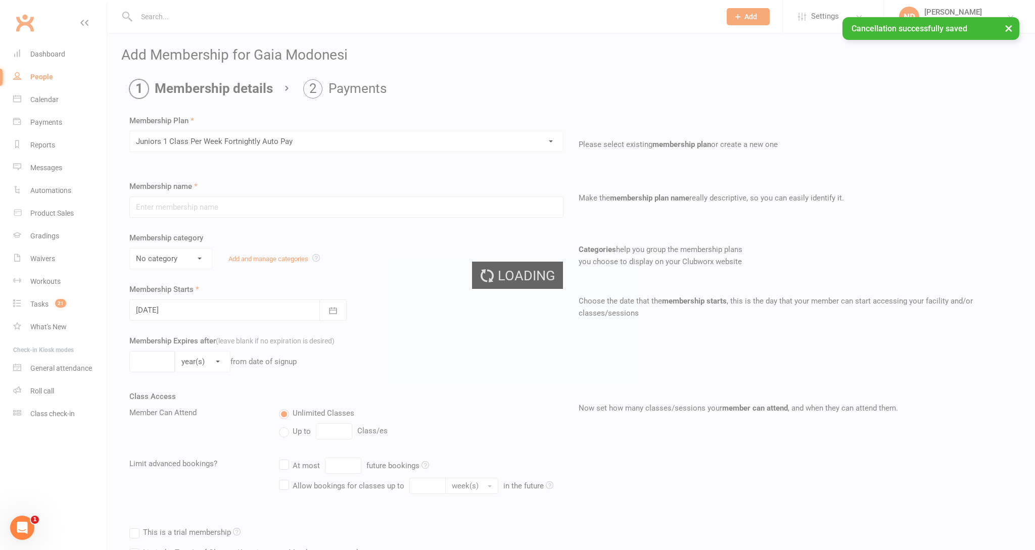
type input "Juniors 1 Class Per Week Fortnightly Auto Pay"
select select "4"
type input "0"
type input "12"
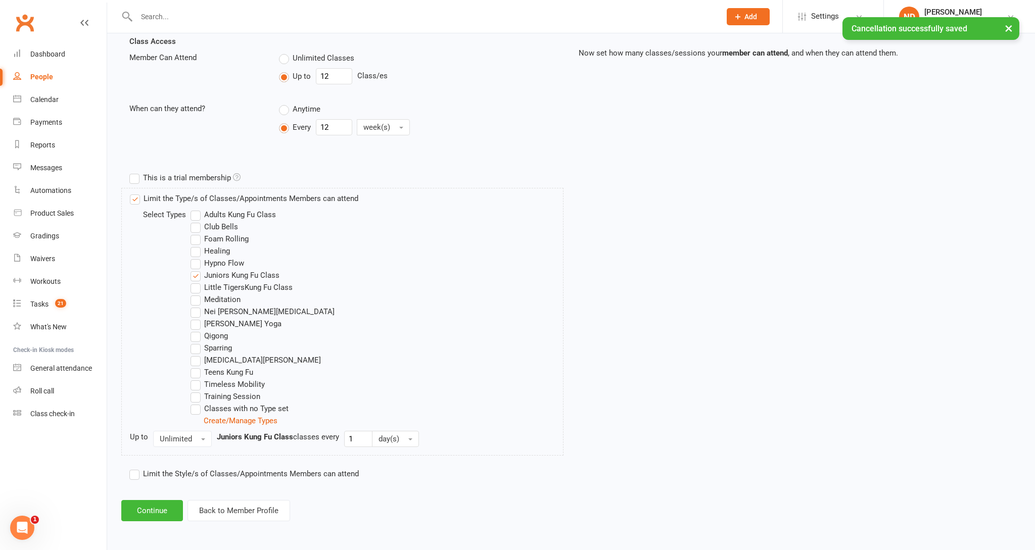
scroll to position [365, 0]
click at [136, 513] on button "Continue" at bounding box center [152, 510] width 62 height 21
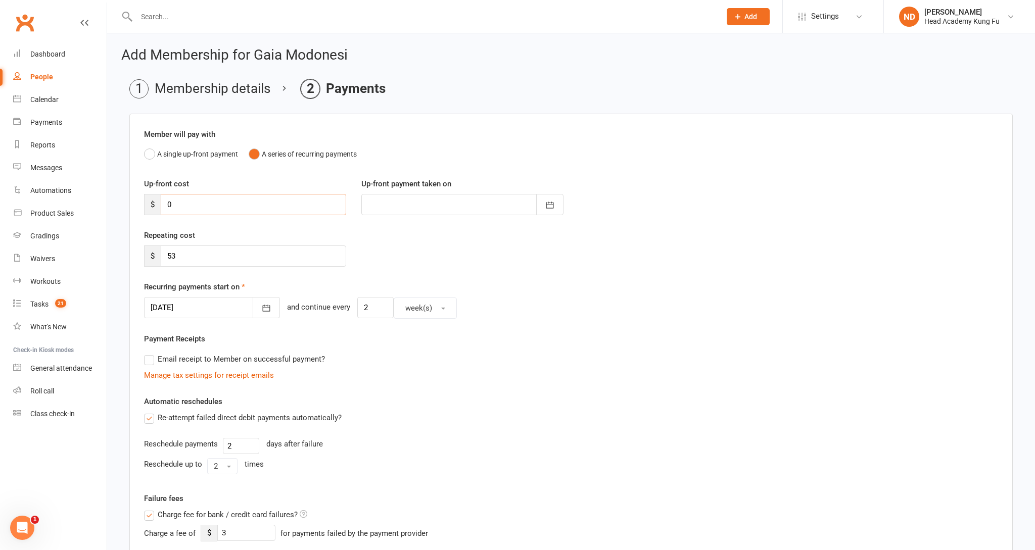
drag, startPoint x: 161, startPoint y: 201, endPoint x: 147, endPoint y: 195, distance: 15.6
click at [147, 195] on div "Up-front cost $ 0" at bounding box center [244, 196] width 217 height 37
type input "5"
type input "[DATE]"
type input "53"
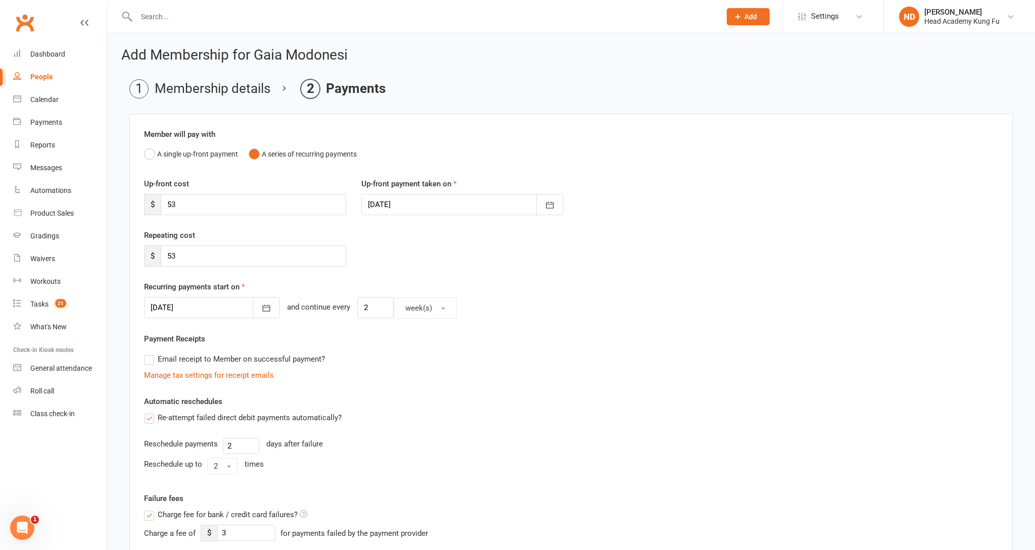
click at [434, 215] on div at bounding box center [462, 204] width 202 height 21
click at [436, 204] on div at bounding box center [462, 204] width 202 height 21
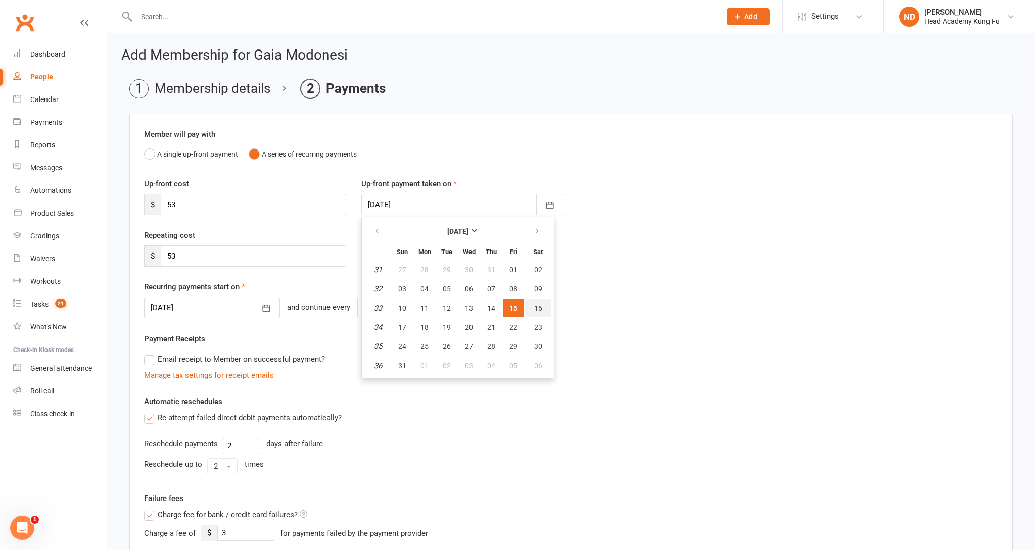
click at [539, 312] on span "16" at bounding box center [538, 308] width 8 height 8
type input "[DATE]"
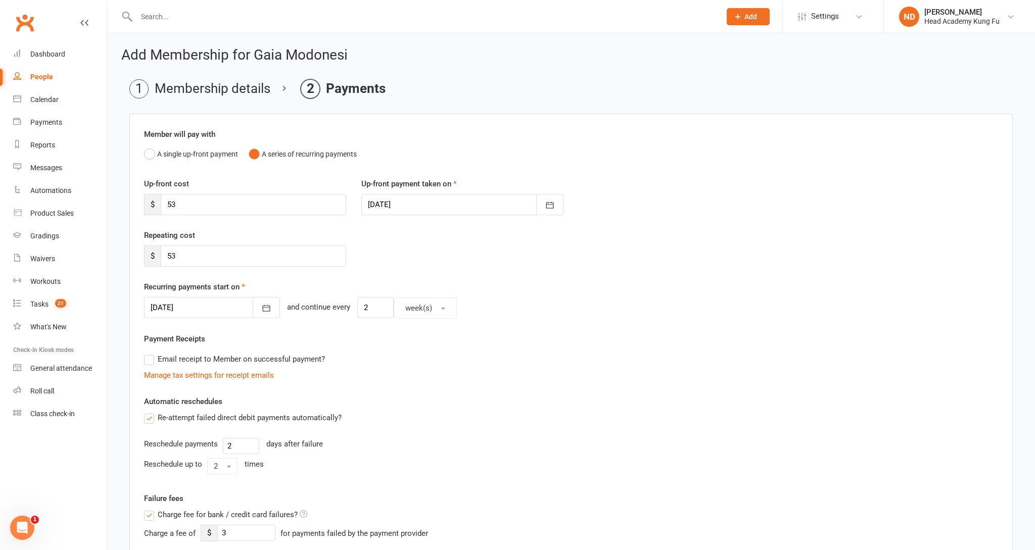
click at [154, 318] on div at bounding box center [212, 307] width 136 height 21
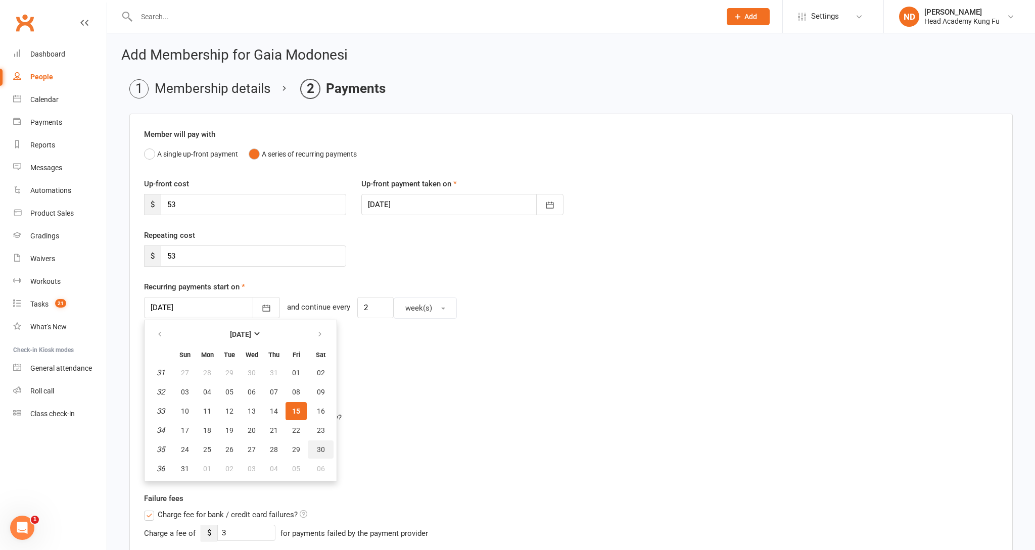
click at [314, 452] on button "30" at bounding box center [321, 450] width 26 height 18
type input "[DATE]"
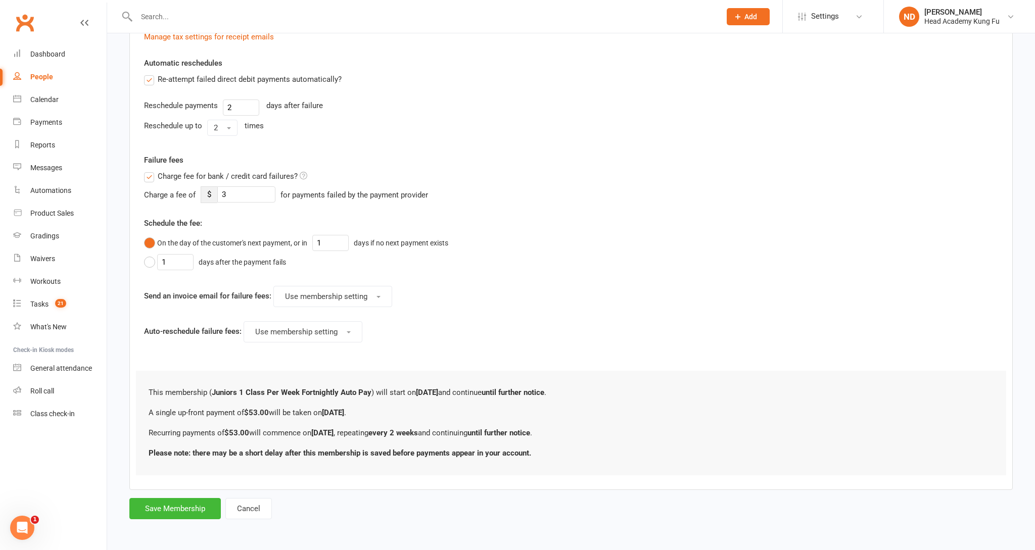
scroll to position [344, 0]
click at [184, 504] on button "Save Membership" at bounding box center [174, 508] width 91 height 21
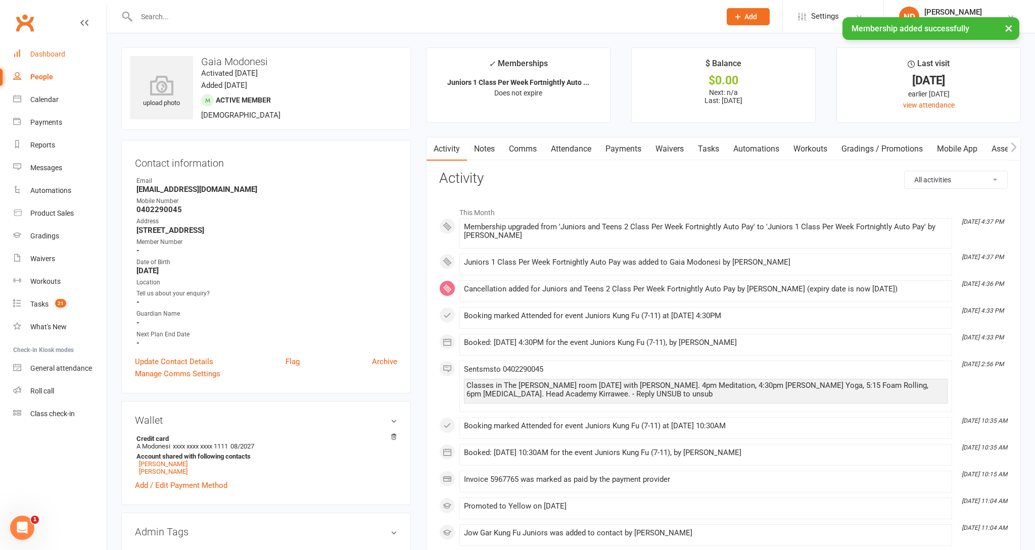
click at [28, 53] on link "Dashboard" at bounding box center [59, 54] width 93 height 23
